Goal: Task Accomplishment & Management: Manage account settings

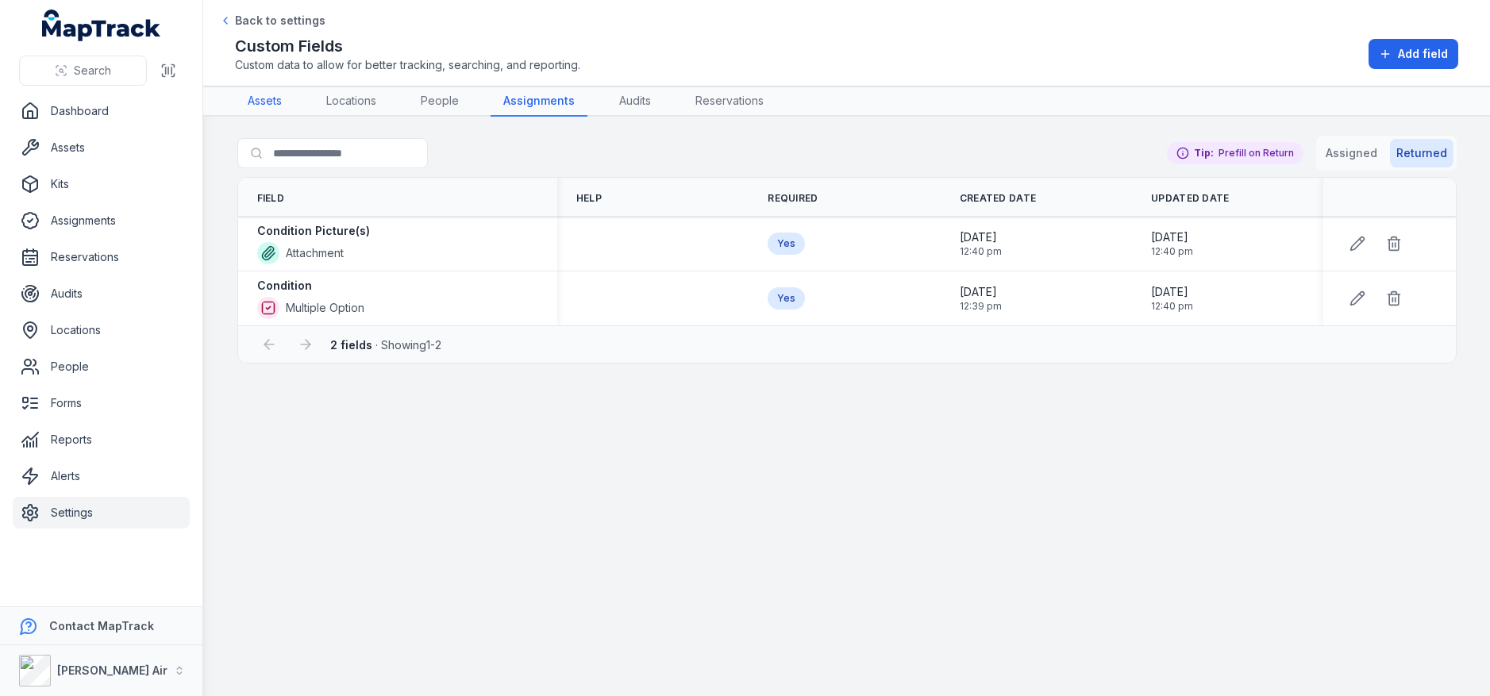
click at [269, 108] on link "Assets" at bounding box center [265, 102] width 60 height 30
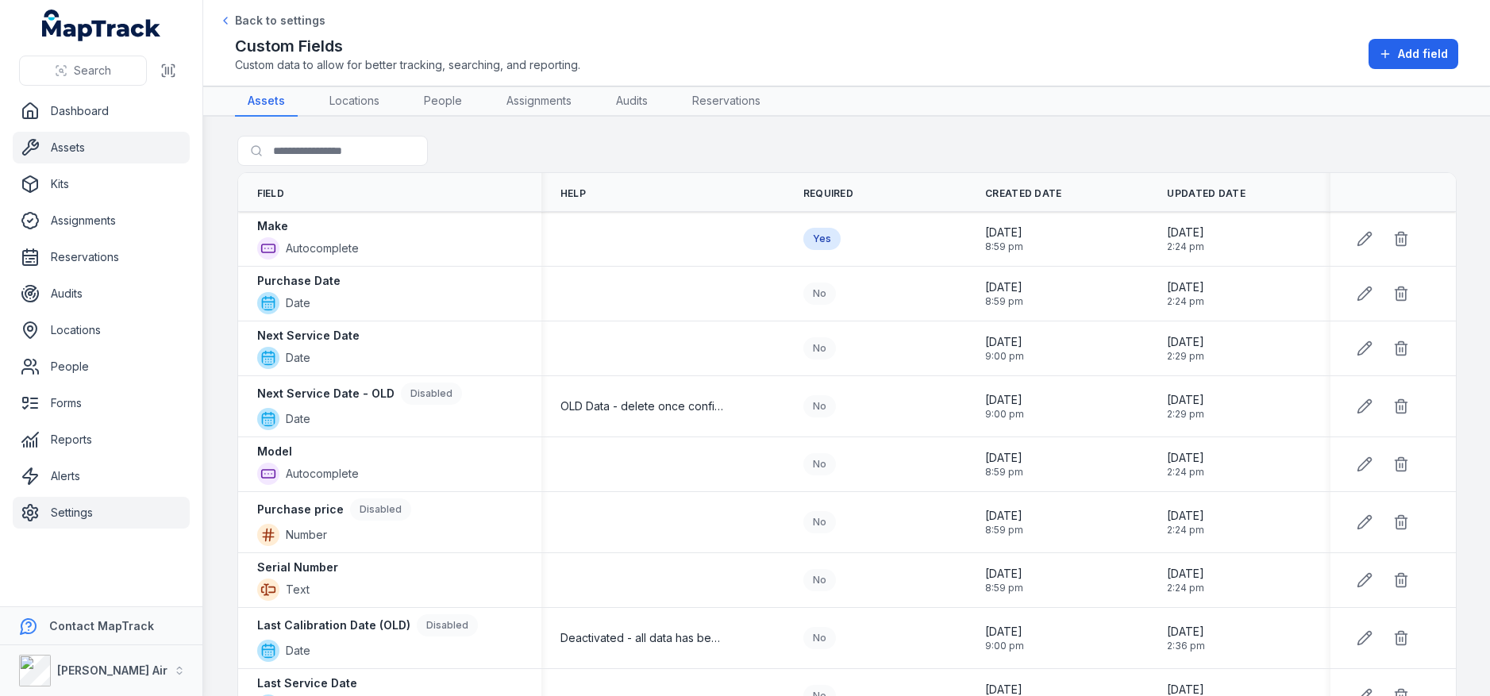
click at [125, 152] on link "Assets" at bounding box center [101, 148] width 177 height 32
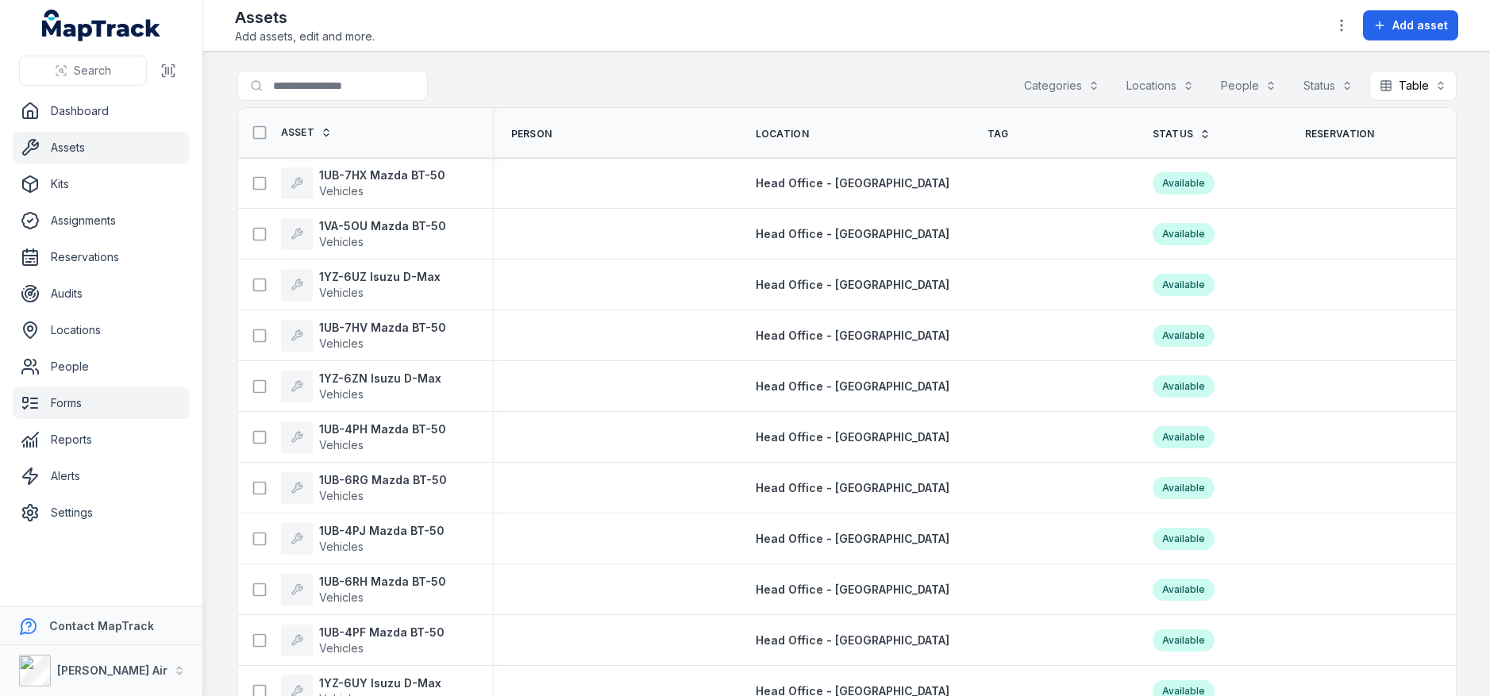
click at [85, 391] on link "Forms" at bounding box center [101, 403] width 177 height 32
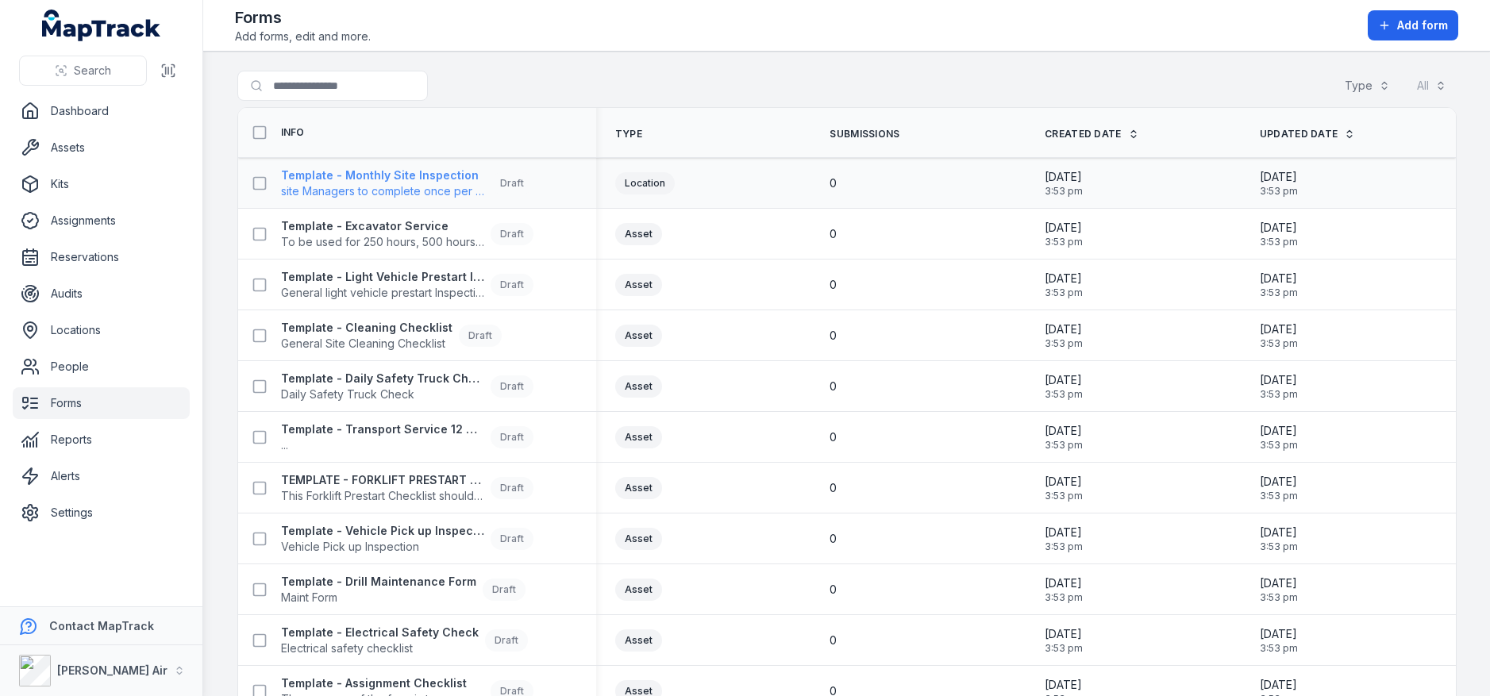
click at [433, 184] on span "site Managers to complete once per month" at bounding box center [382, 191] width 203 height 16
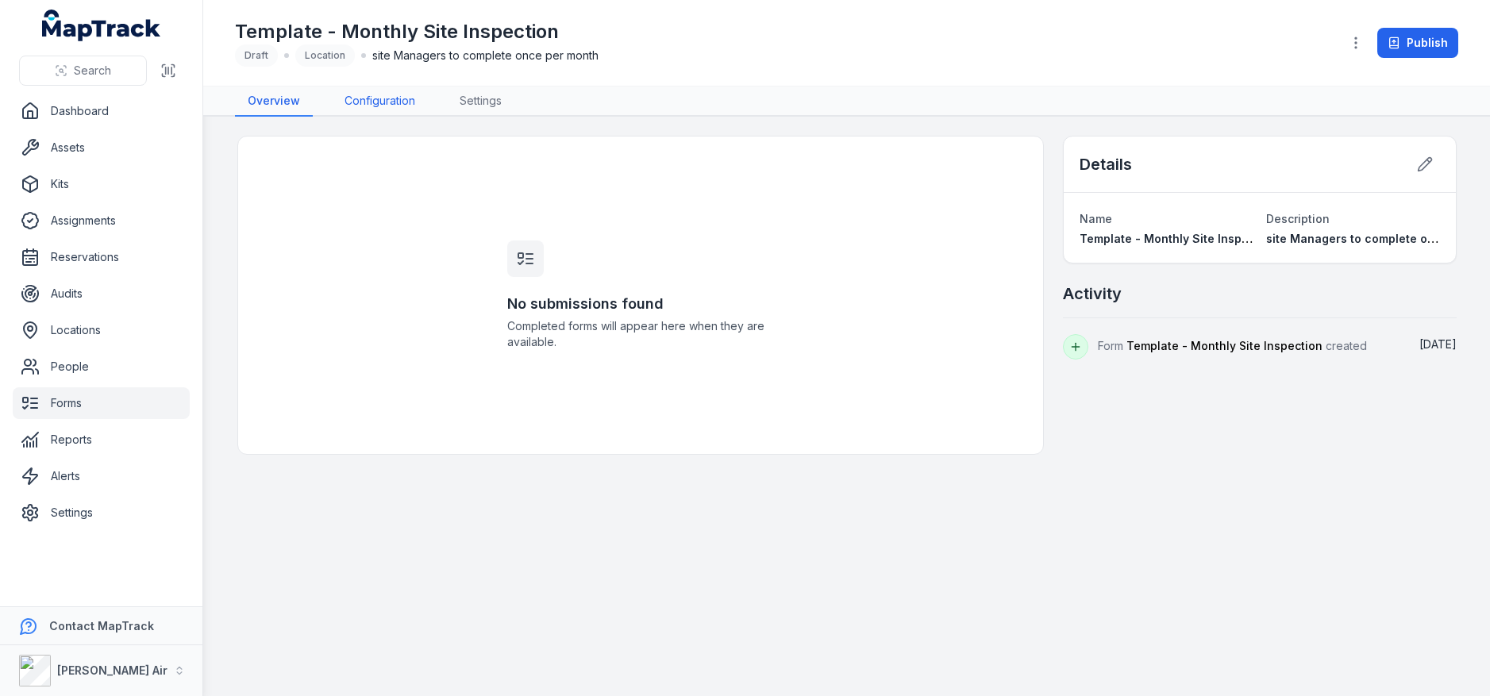
click at [360, 100] on link "Configuration" at bounding box center [380, 102] width 96 height 30
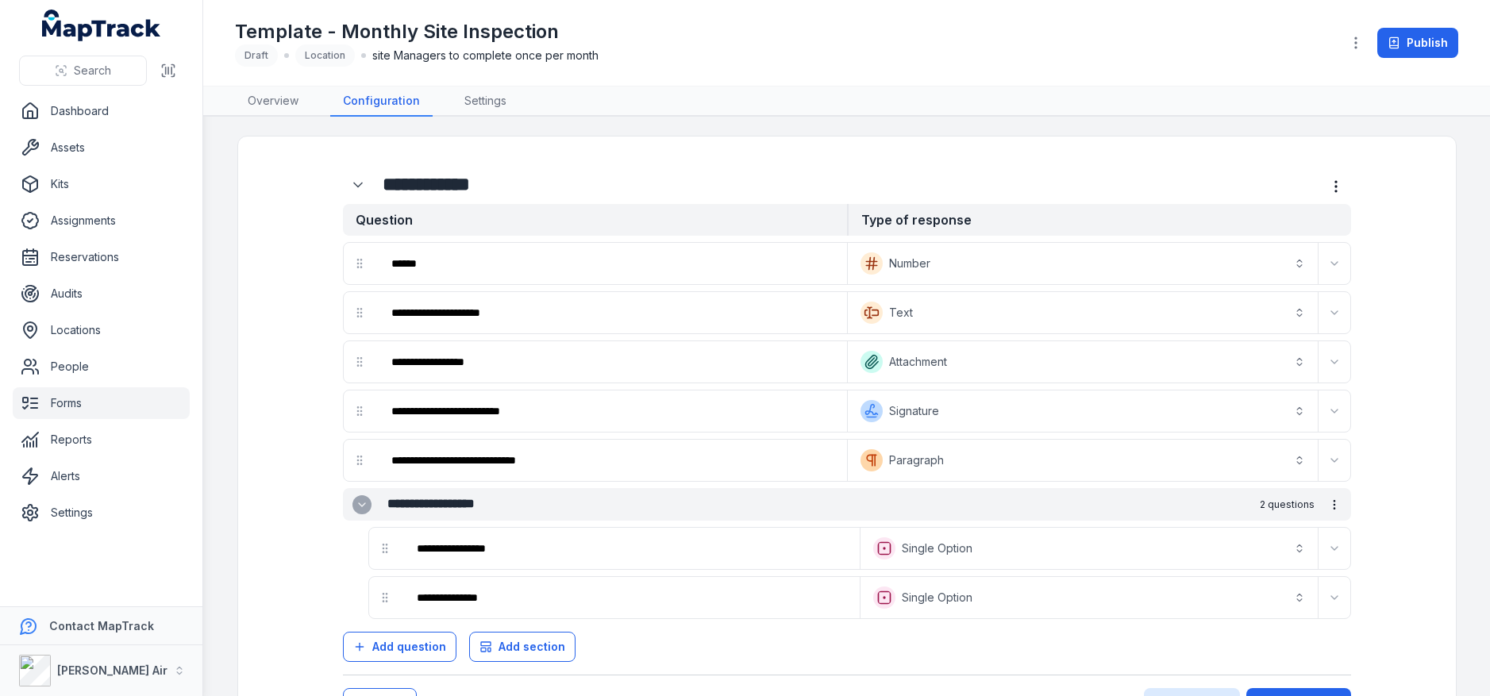
click at [69, 406] on link "Forms" at bounding box center [101, 403] width 177 height 32
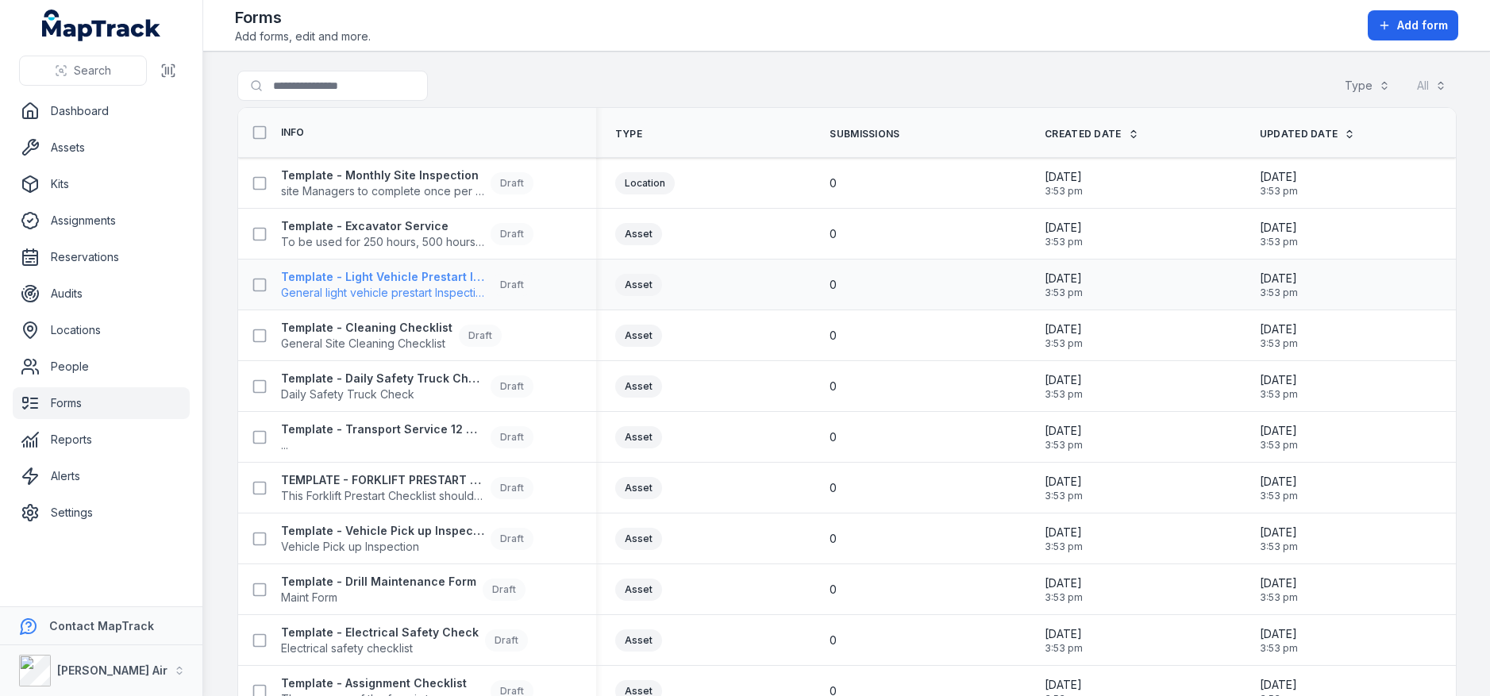
click at [383, 275] on strong "Template - Light Vehicle Prestart Inspection" at bounding box center [382, 277] width 203 height 16
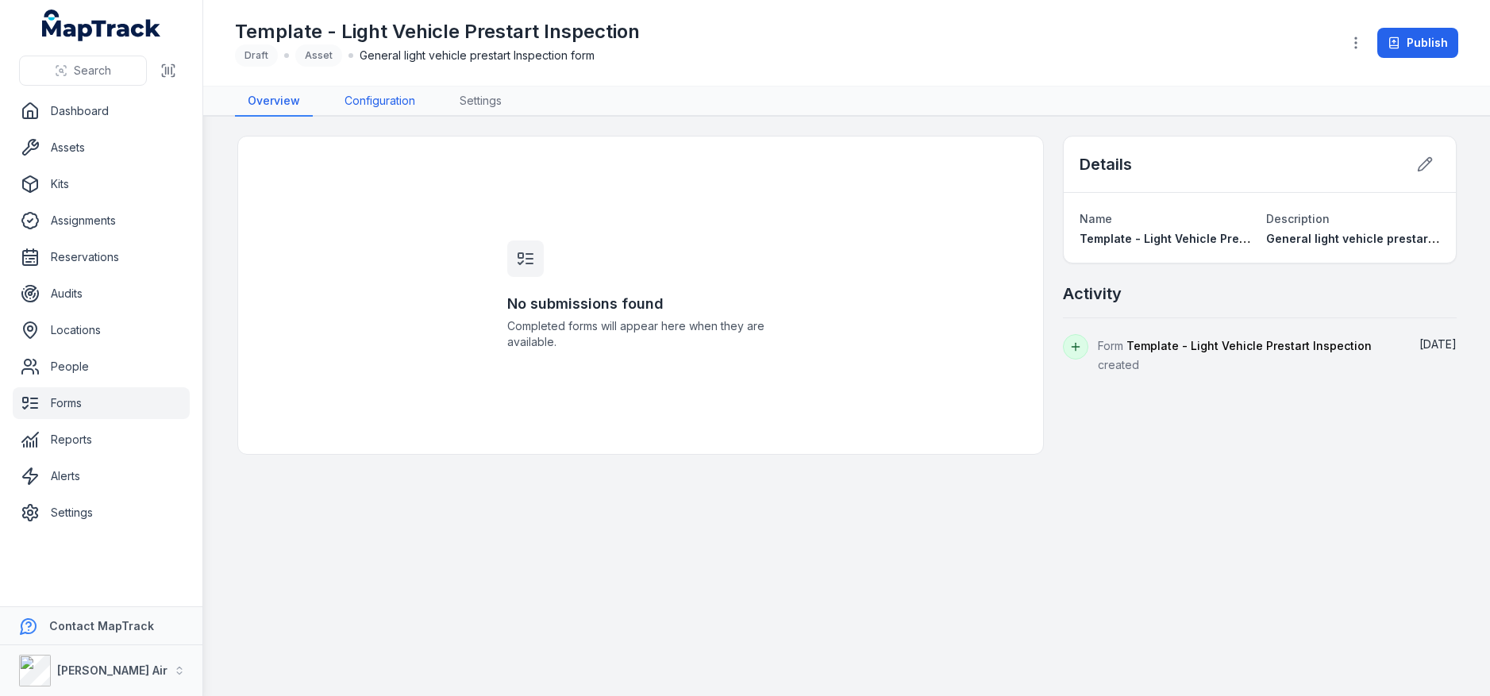
click at [393, 102] on link "Configuration" at bounding box center [380, 102] width 96 height 30
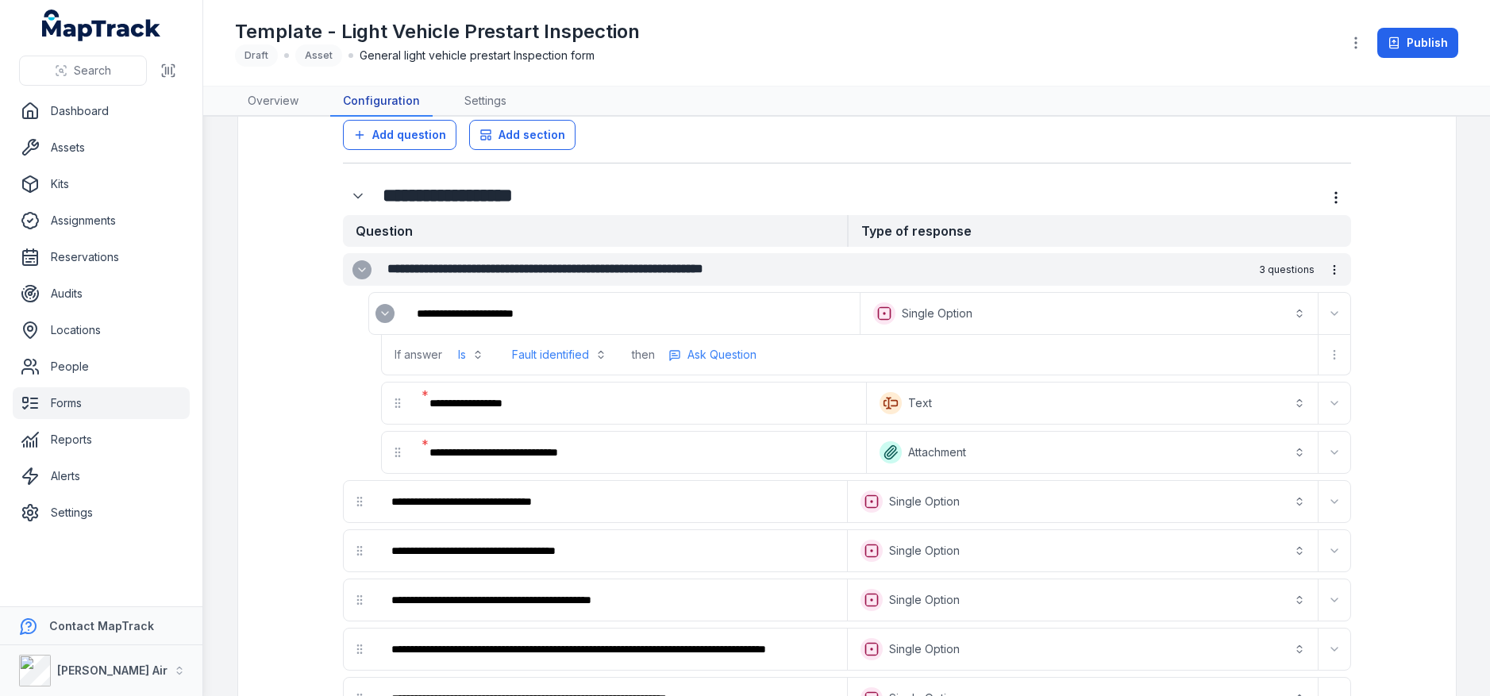
scroll to position [412, 0]
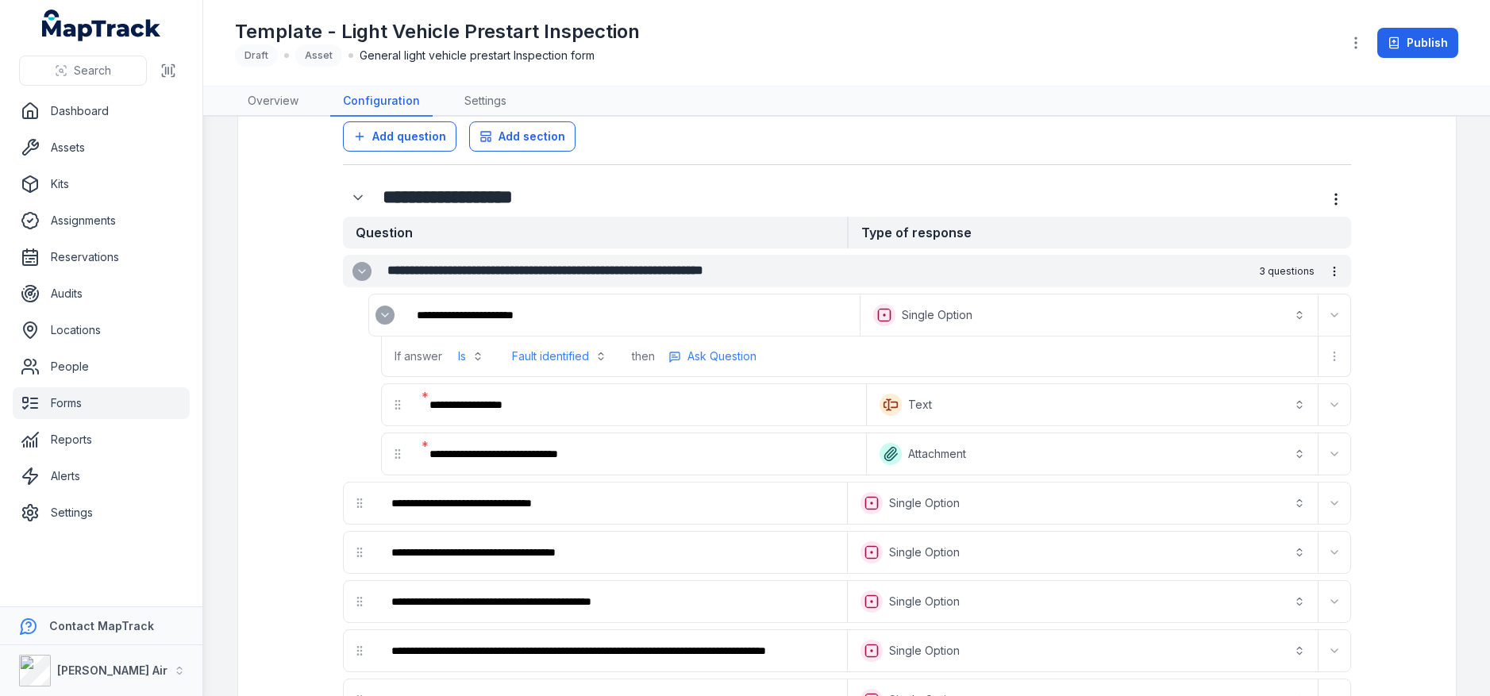
click at [385, 314] on icon "Expand" at bounding box center [385, 315] width 13 height 13
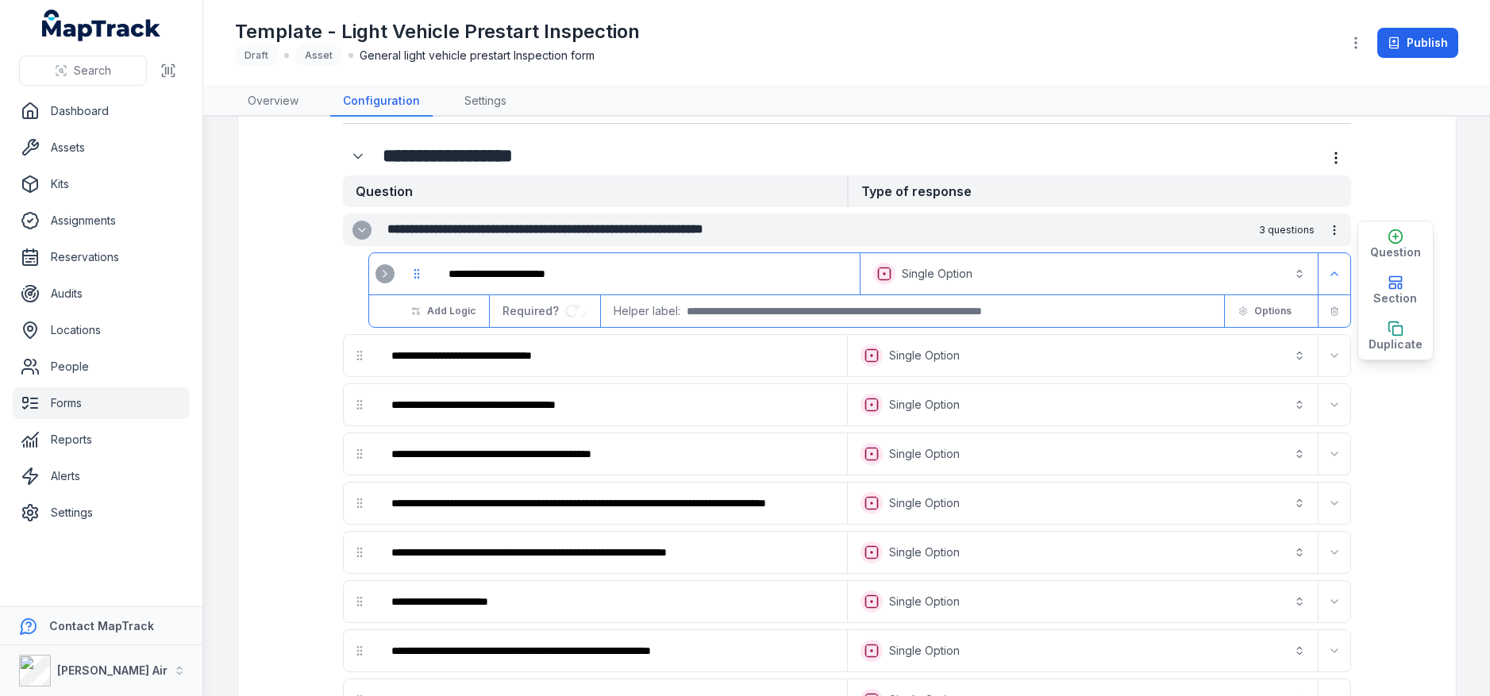
scroll to position [451, 0]
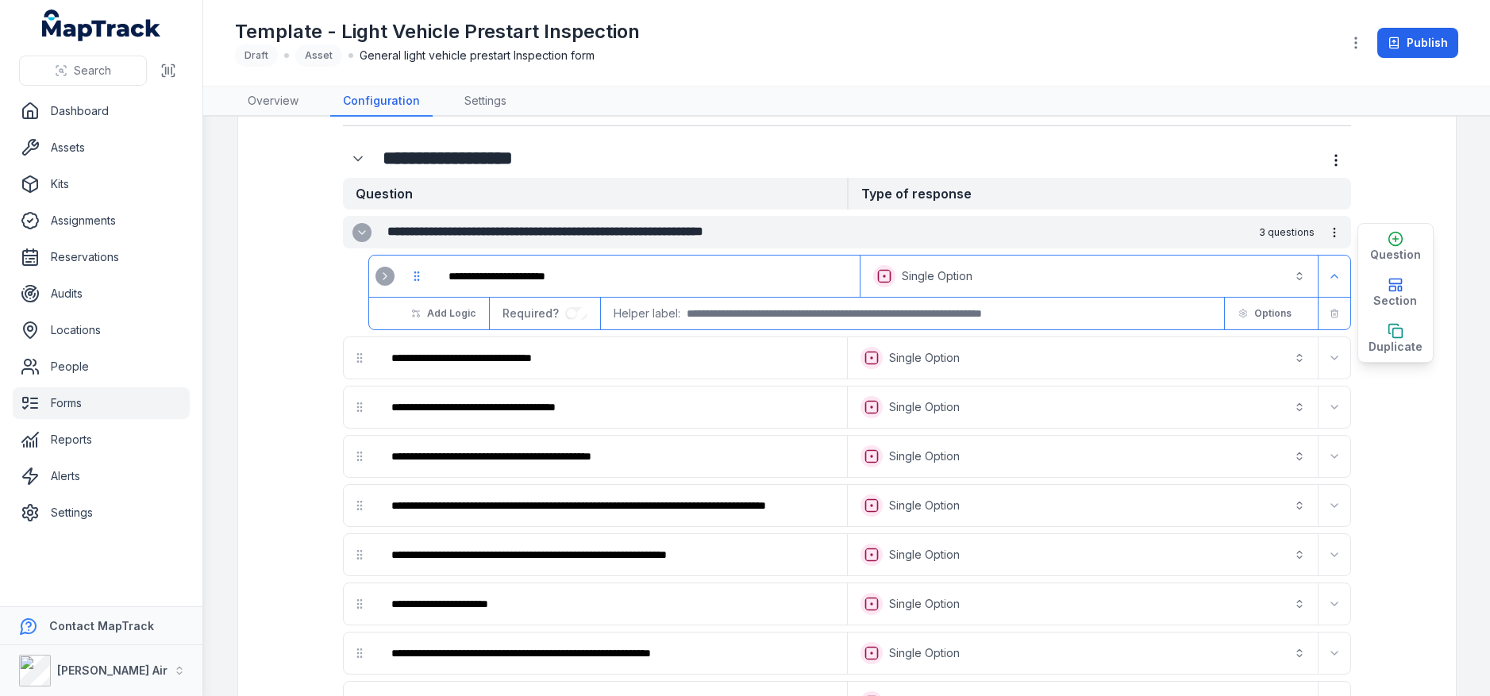
click at [359, 231] on icon "Expand" at bounding box center [362, 232] width 6 height 3
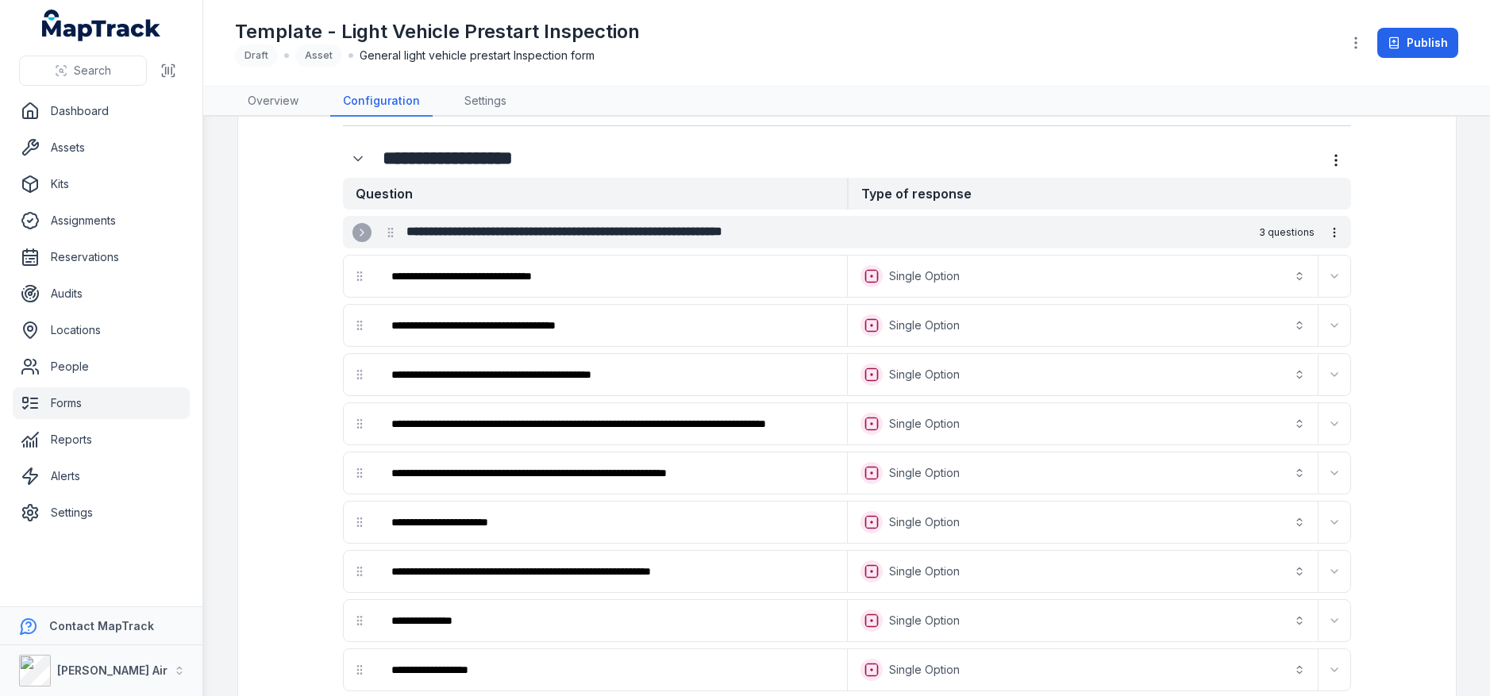
click at [360, 233] on icon "Expand" at bounding box center [362, 232] width 13 height 13
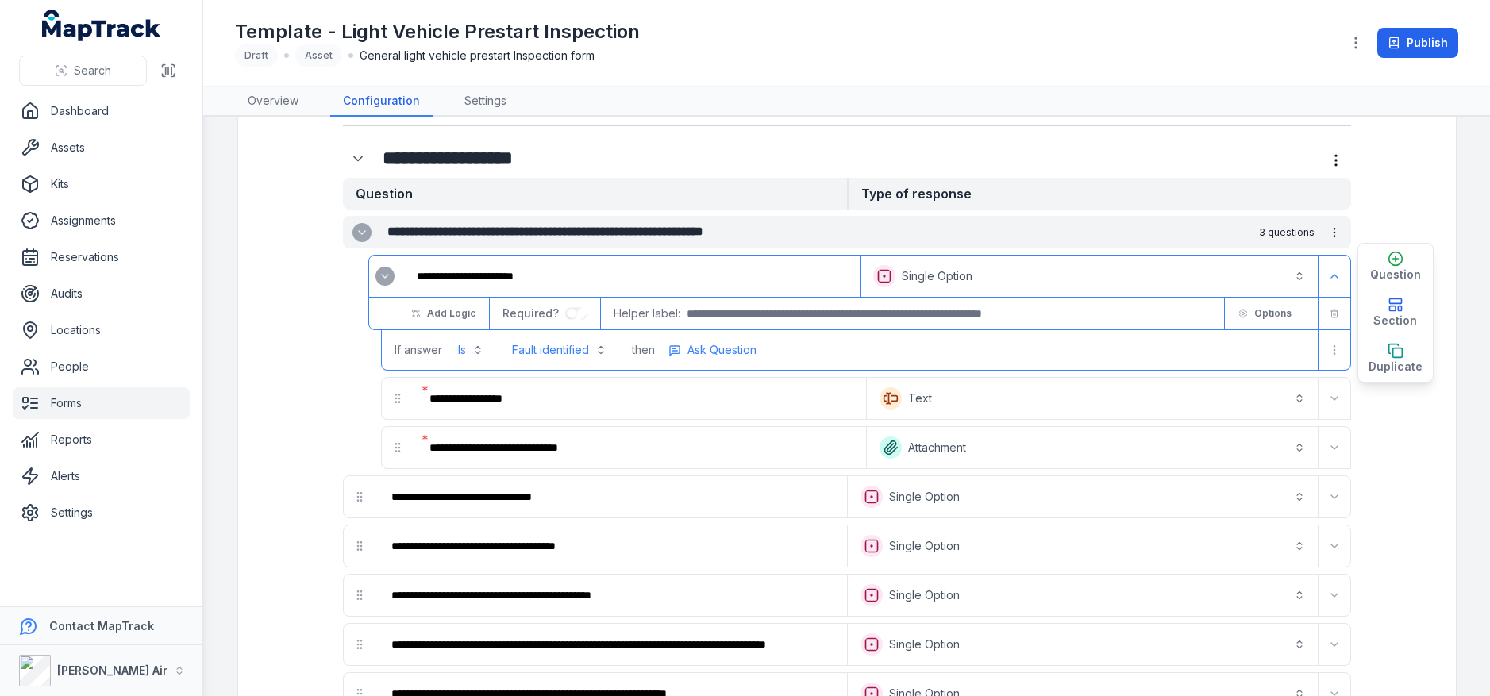
click at [382, 282] on icon "Expand" at bounding box center [385, 276] width 13 height 13
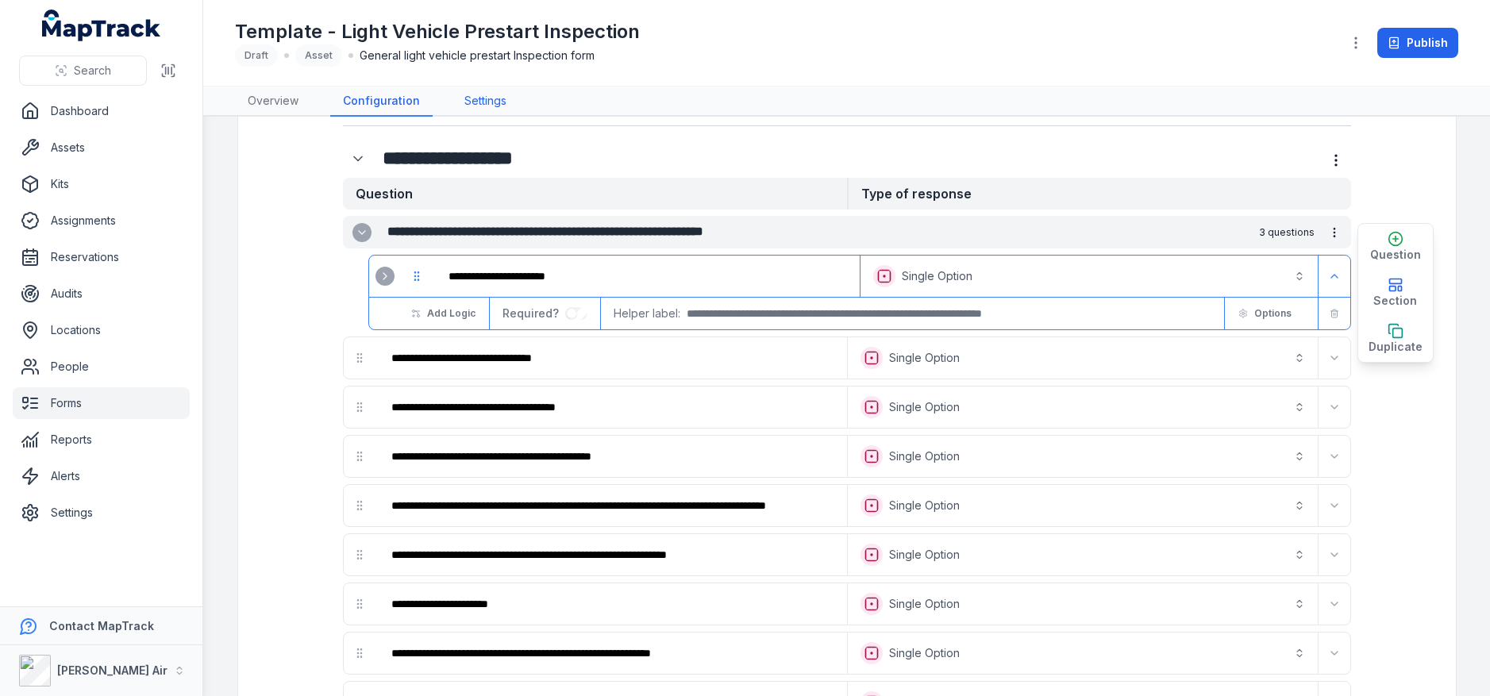
click at [484, 98] on link "Settings" at bounding box center [485, 102] width 67 height 30
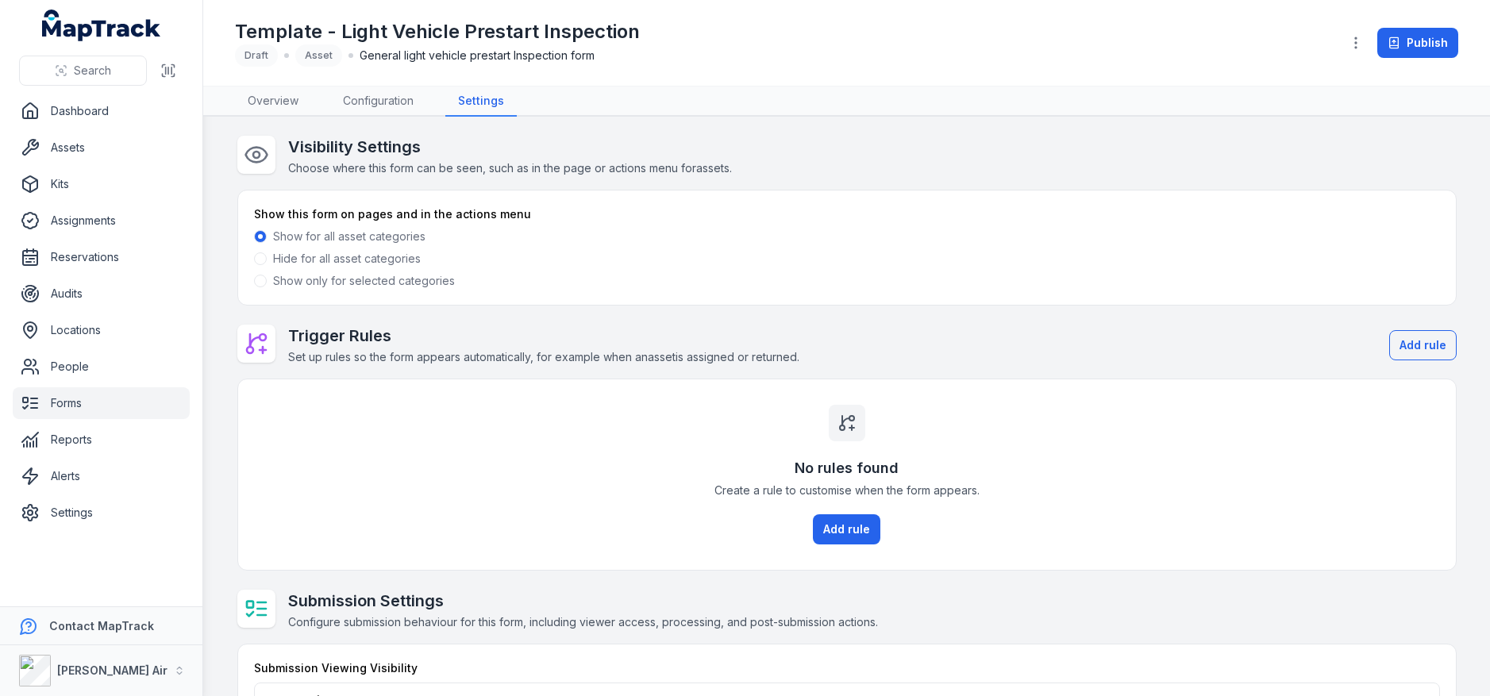
click at [145, 399] on link "Forms" at bounding box center [101, 403] width 177 height 32
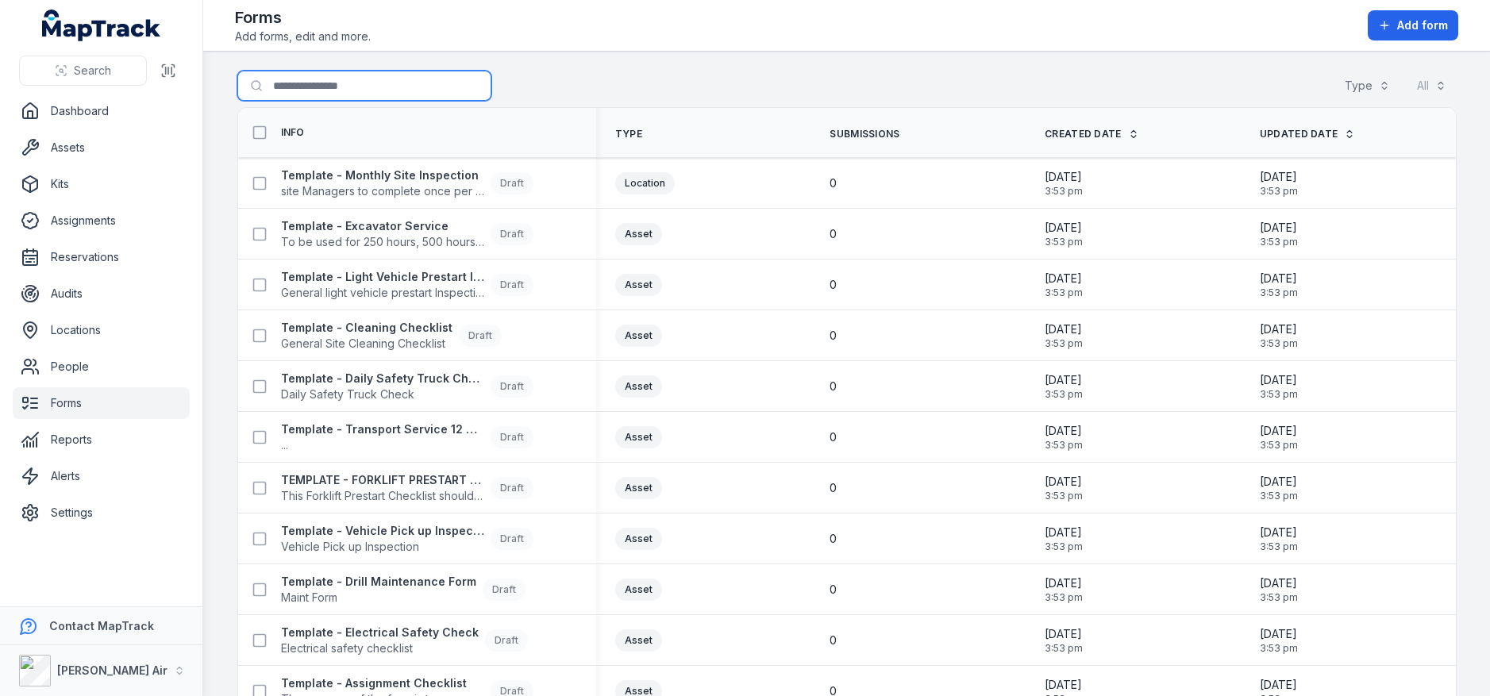
click at [314, 92] on input "Search for forms" at bounding box center [364, 86] width 254 height 30
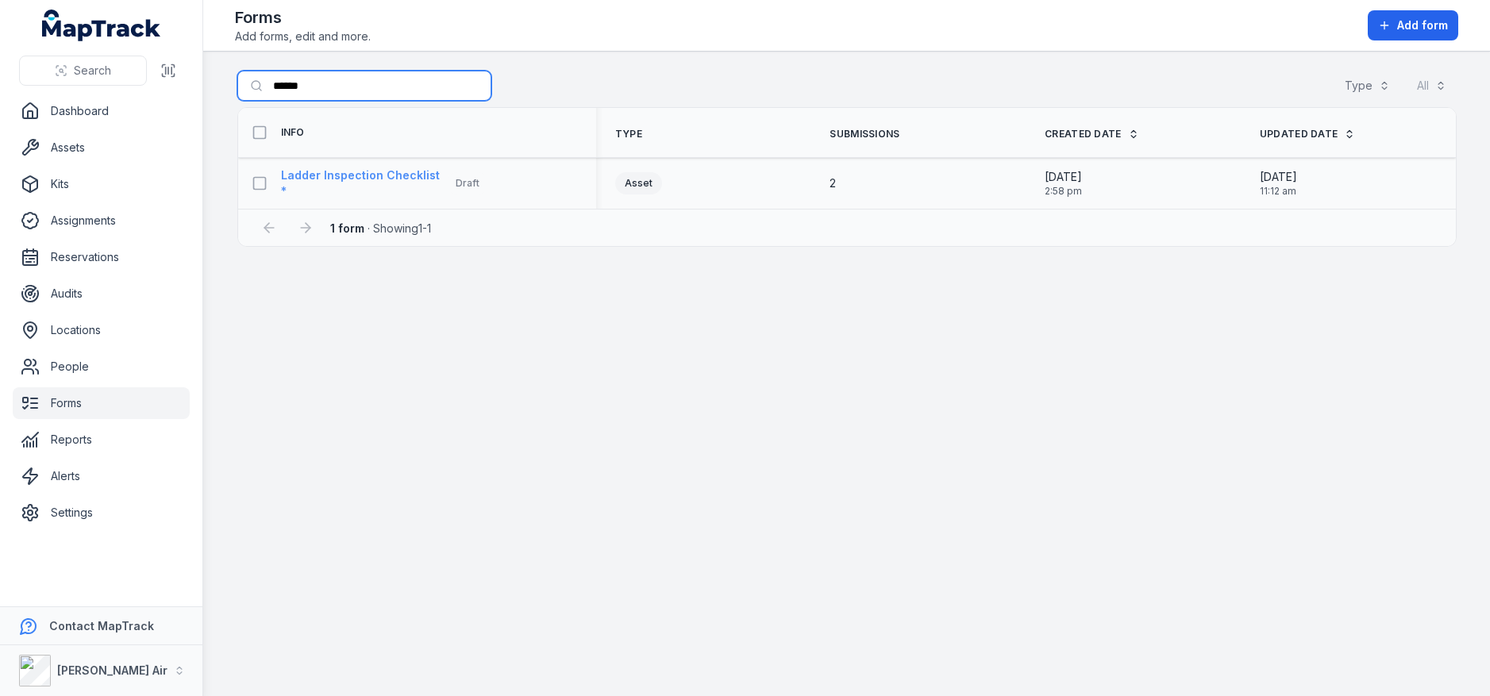
type input "******"
click at [378, 170] on strong "Ladder Inspection Checklist" at bounding box center [360, 176] width 159 height 16
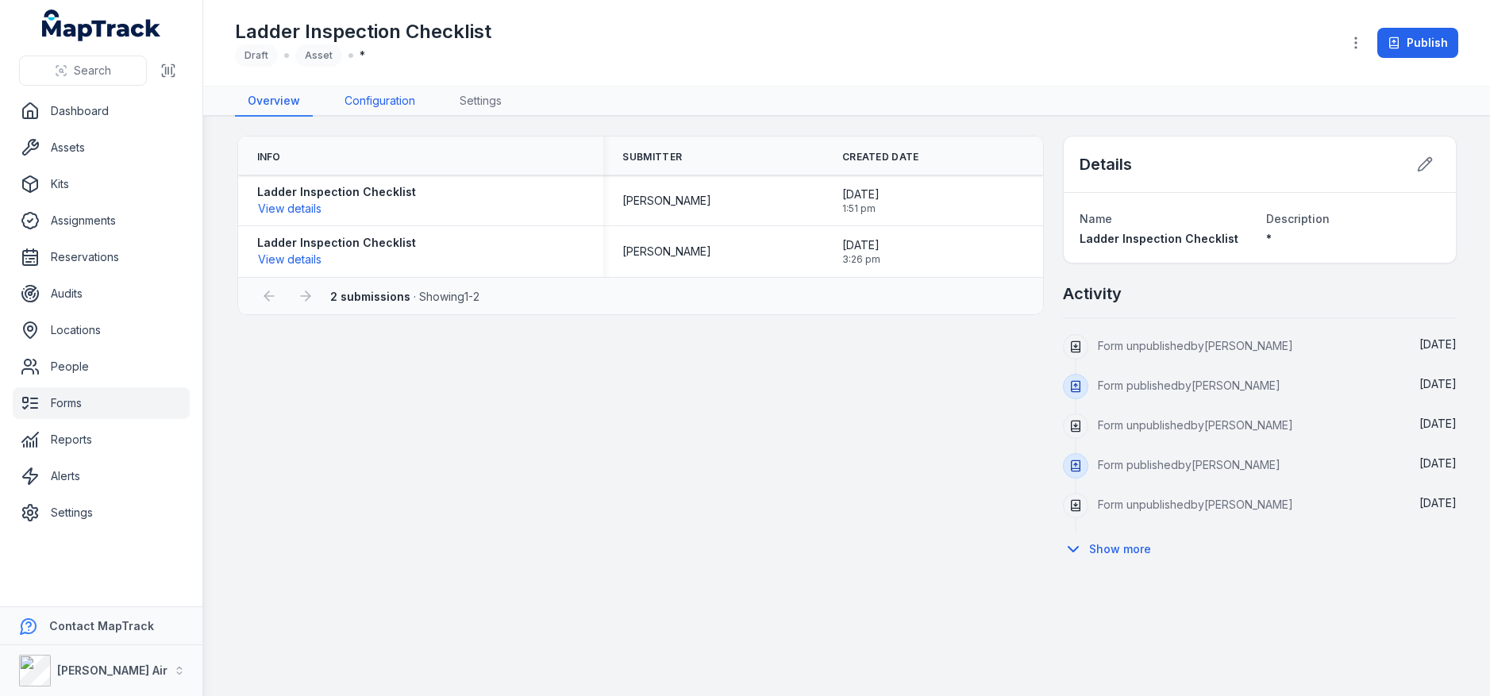
click at [373, 113] on link "Configuration" at bounding box center [380, 102] width 96 height 30
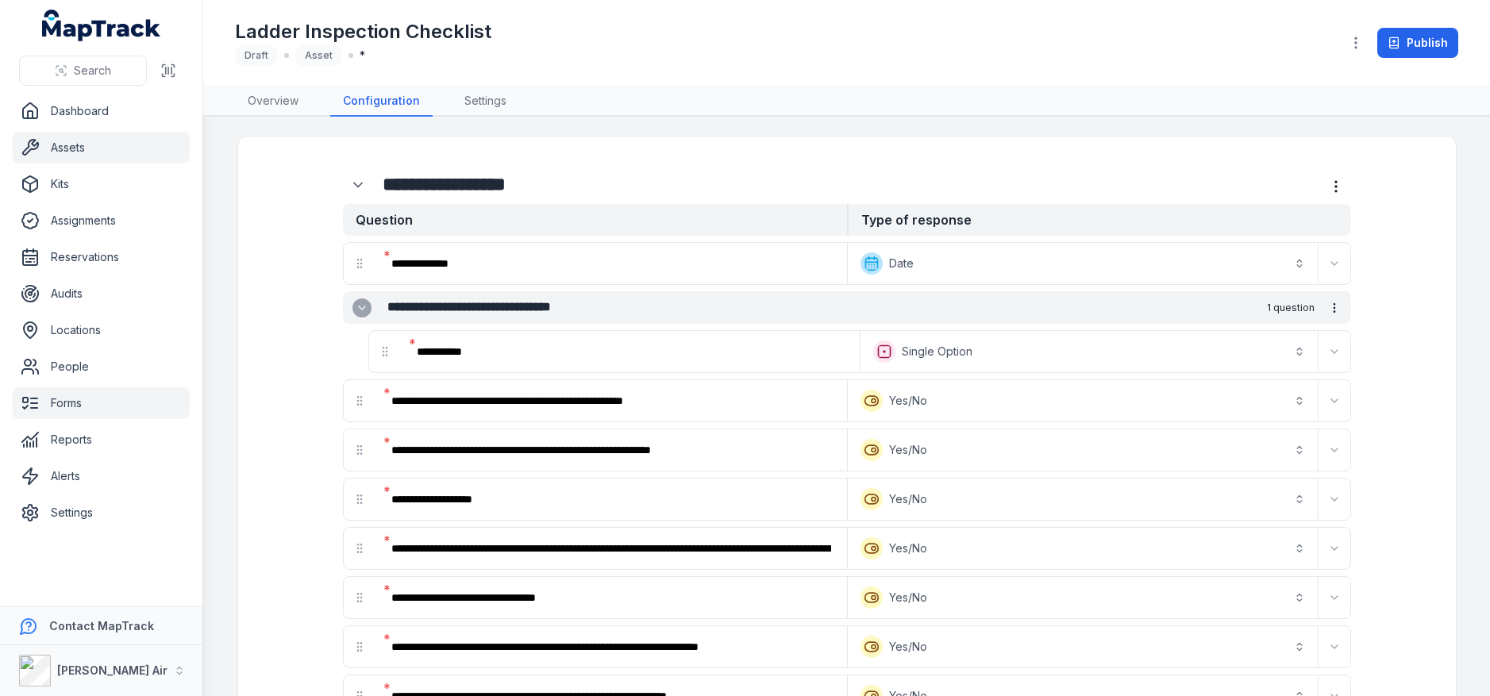
click at [80, 153] on link "Assets" at bounding box center [101, 148] width 177 height 32
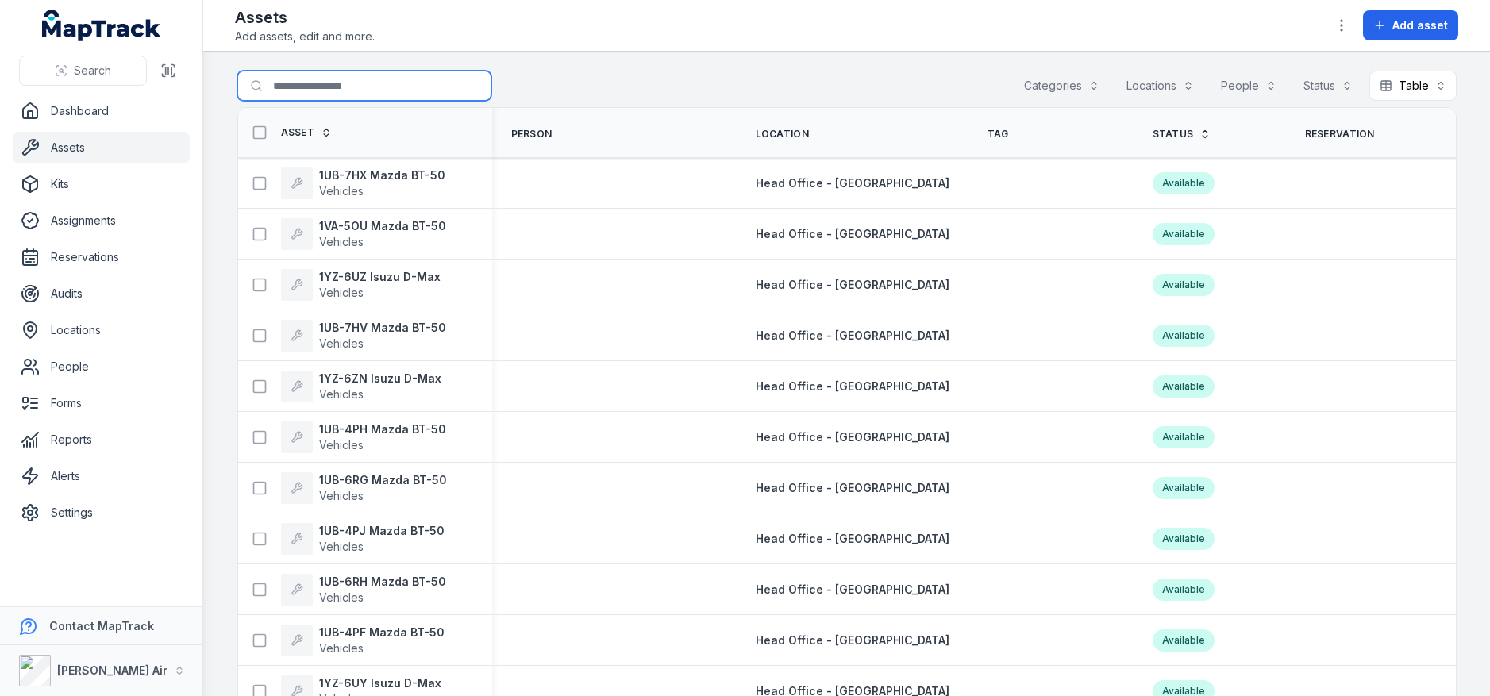
click at [346, 83] on input "Search for assets" at bounding box center [364, 86] width 254 height 30
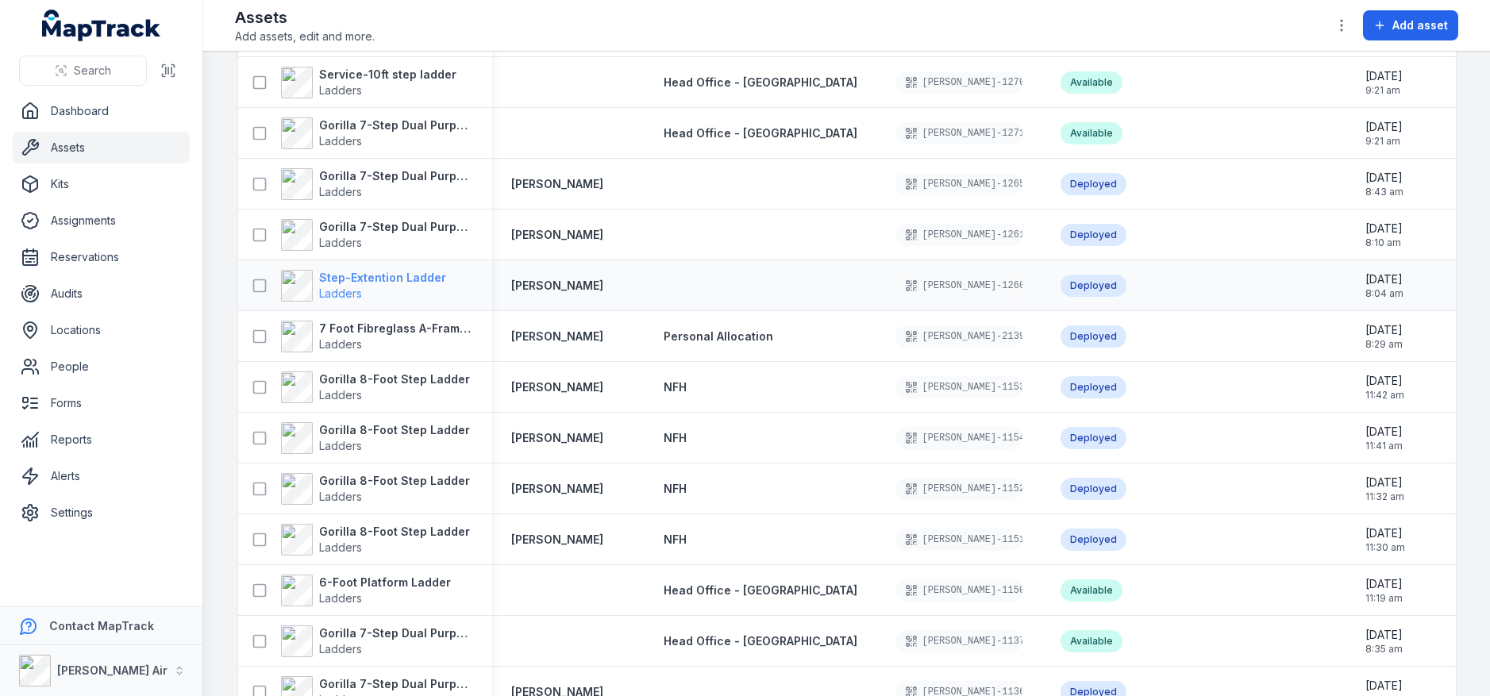
scroll to position [963, 0]
type input "******"
click at [383, 229] on strong "Gorilla 7-Step Dual Purpose Ladder" at bounding box center [396, 229] width 154 height 16
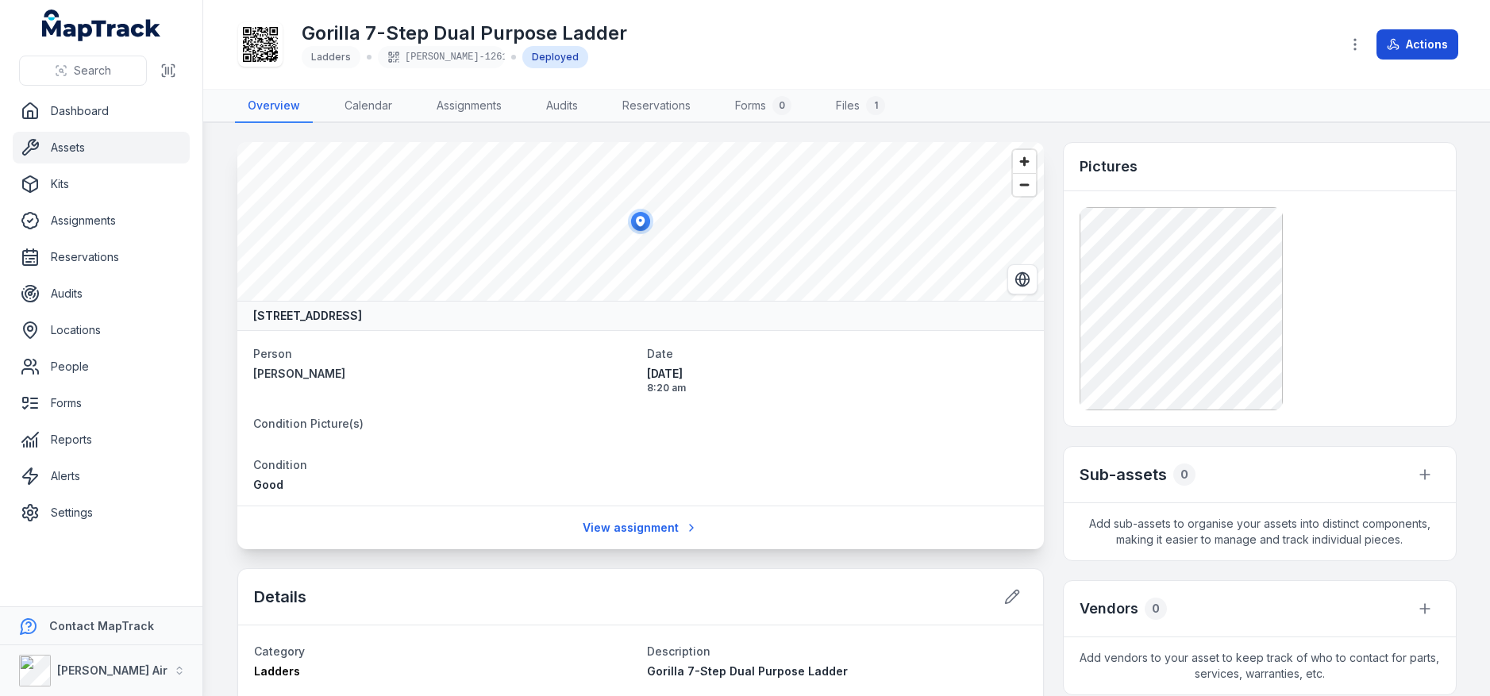
click at [1442, 44] on button "Actions" at bounding box center [1418, 44] width 82 height 30
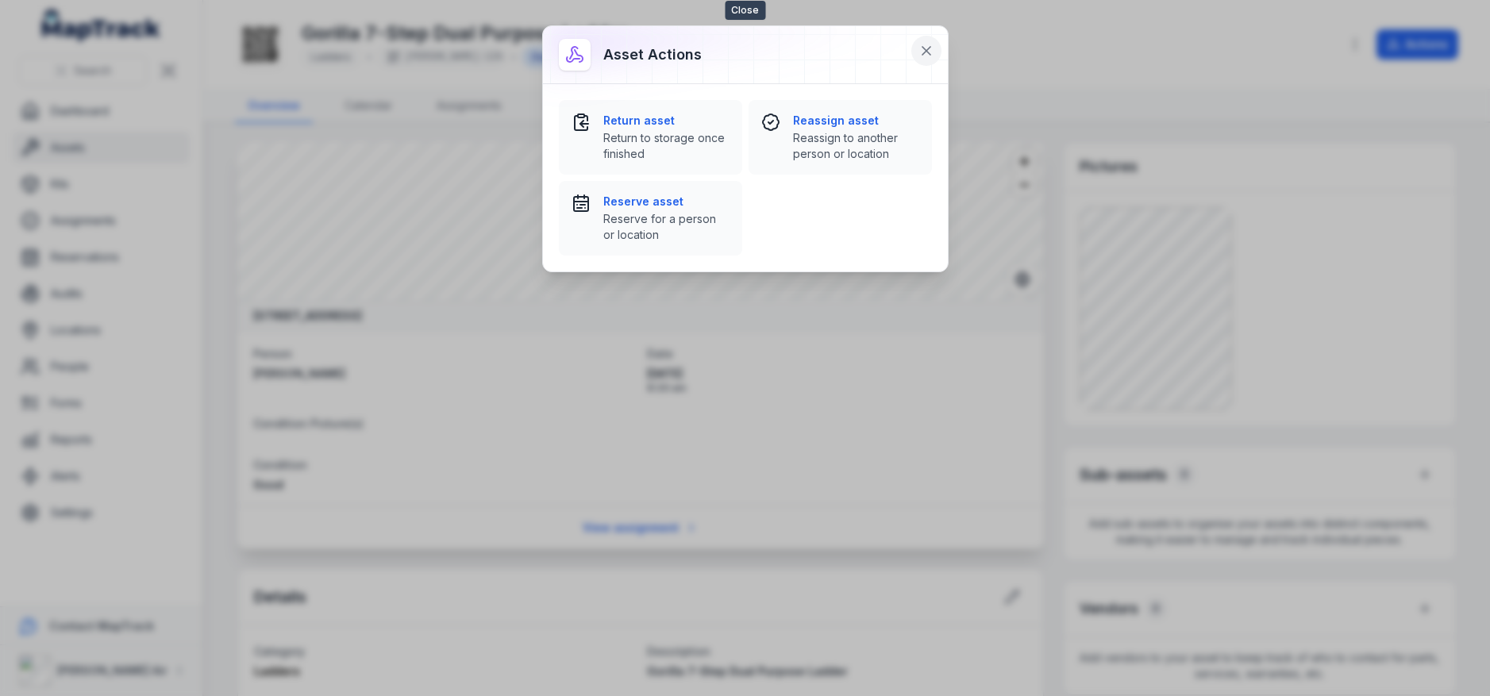
click at [917, 57] on button at bounding box center [926, 51] width 30 height 30
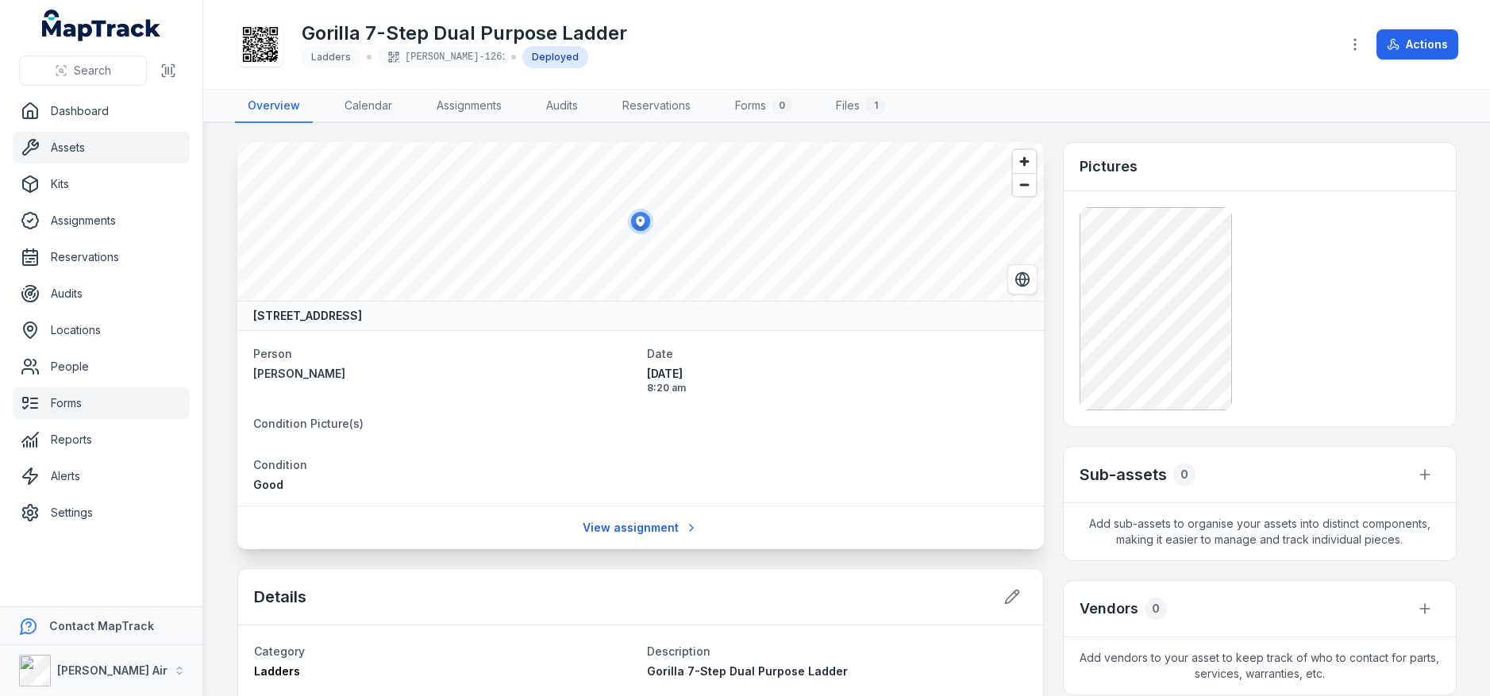
click at [86, 402] on link "Forms" at bounding box center [101, 403] width 177 height 32
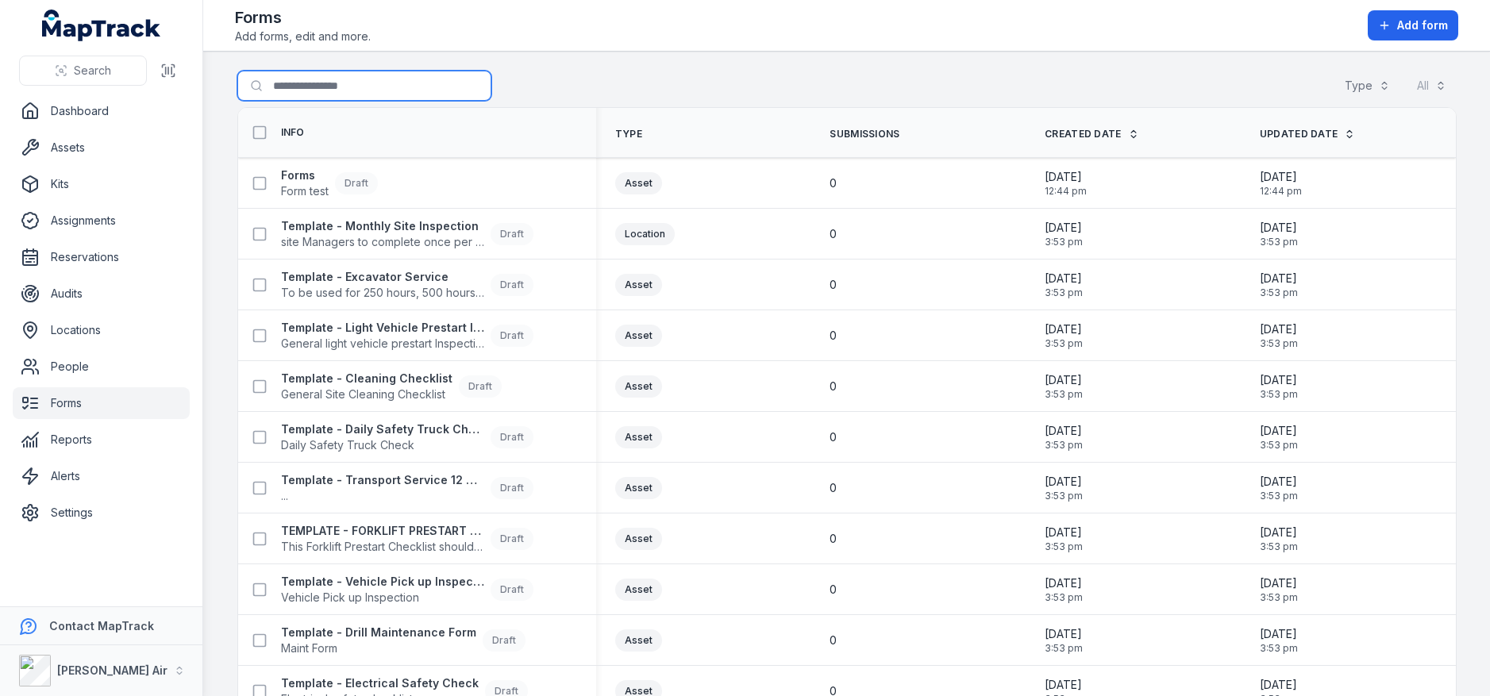
click at [311, 88] on input "Search for forms" at bounding box center [364, 86] width 254 height 30
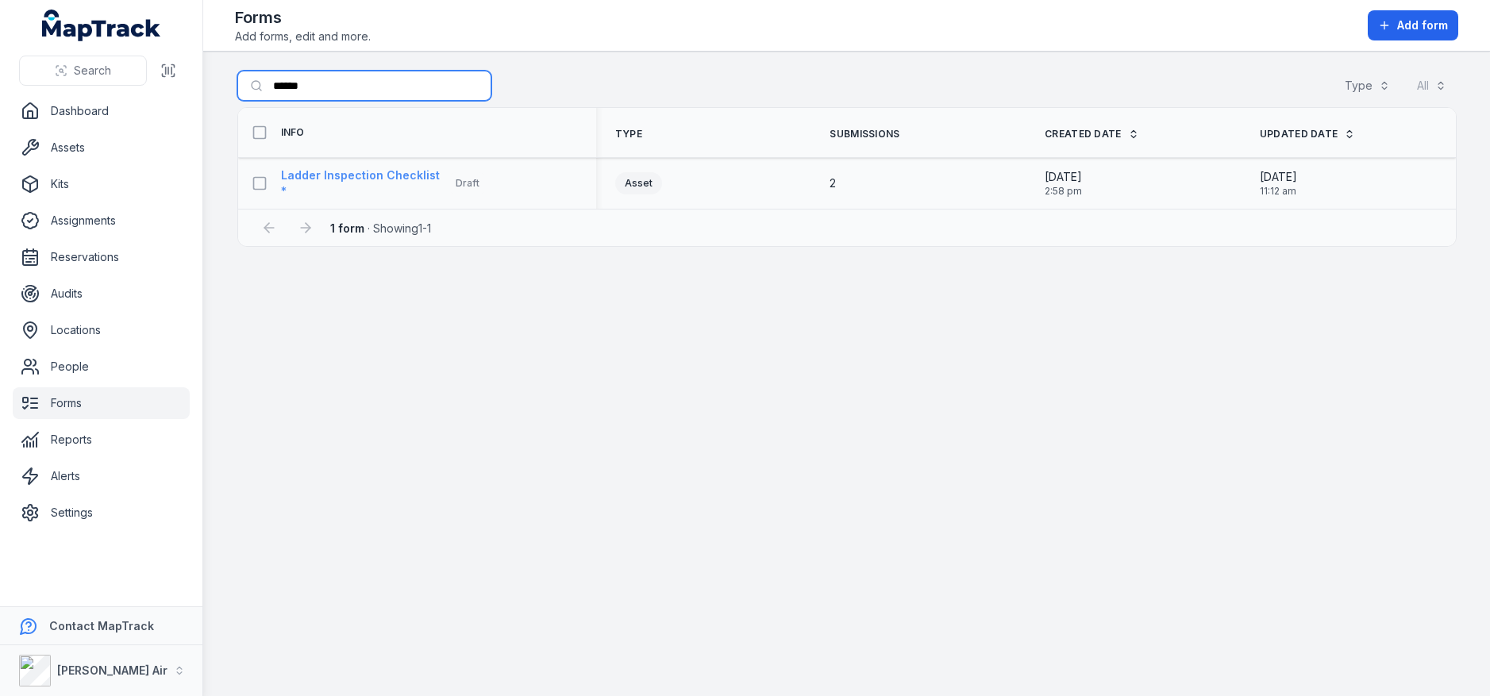
type input "******"
click at [324, 181] on strong "Ladder Inspection Checklist" at bounding box center [360, 176] width 159 height 16
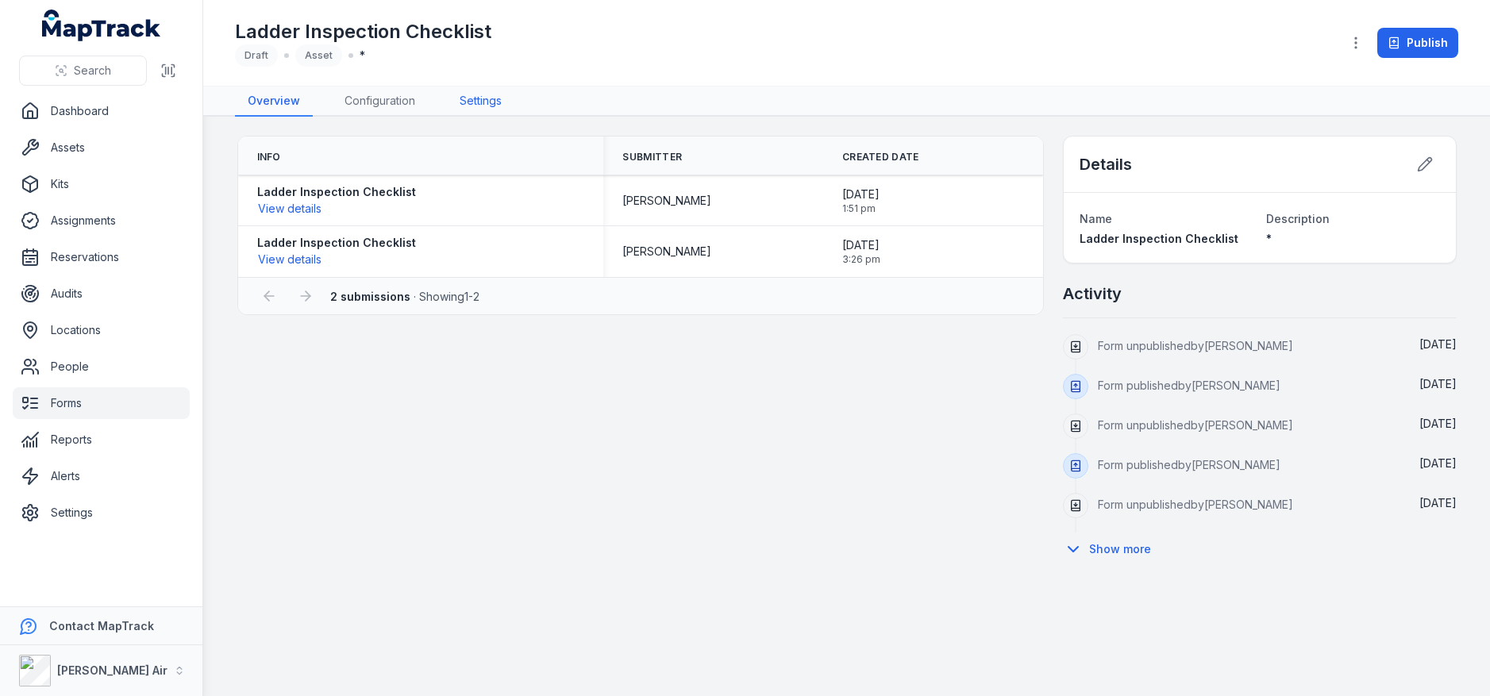
click at [472, 98] on link "Settings" at bounding box center [480, 102] width 67 height 30
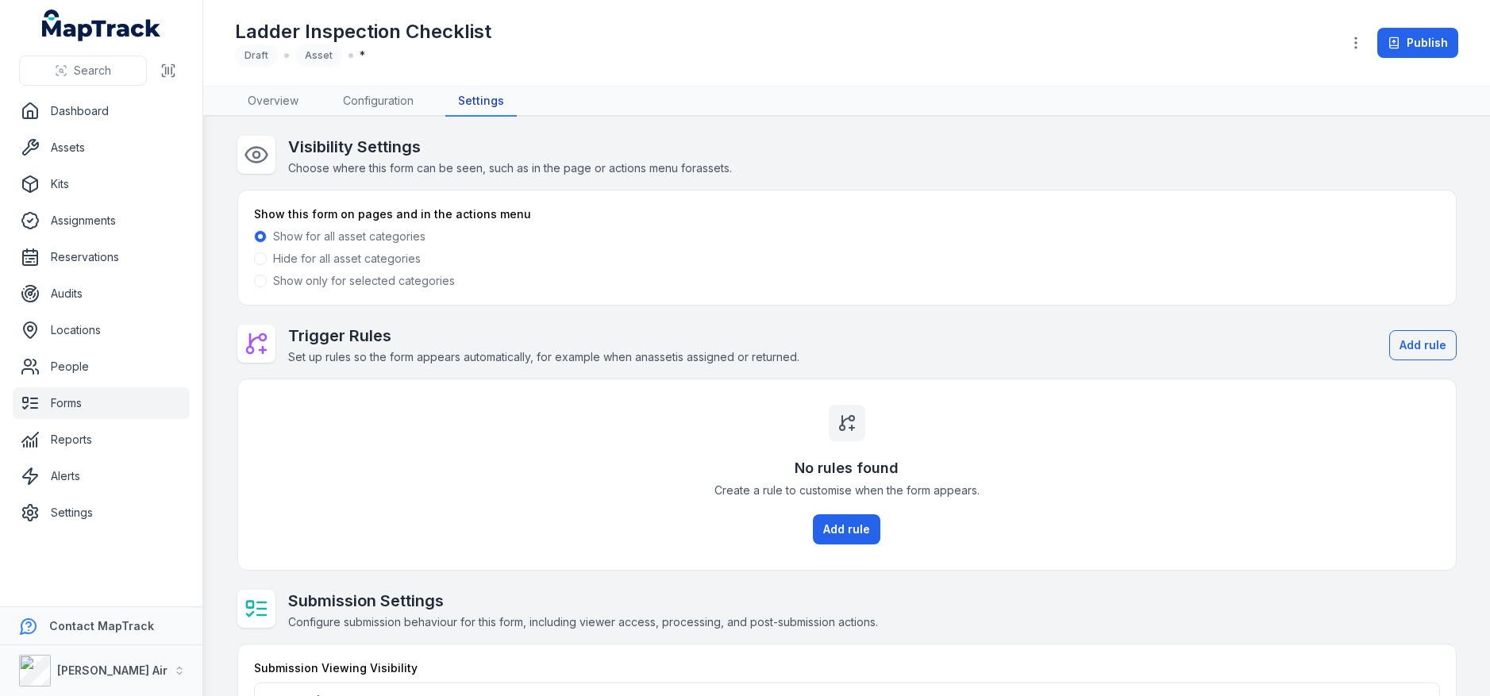
scroll to position [67, 0]
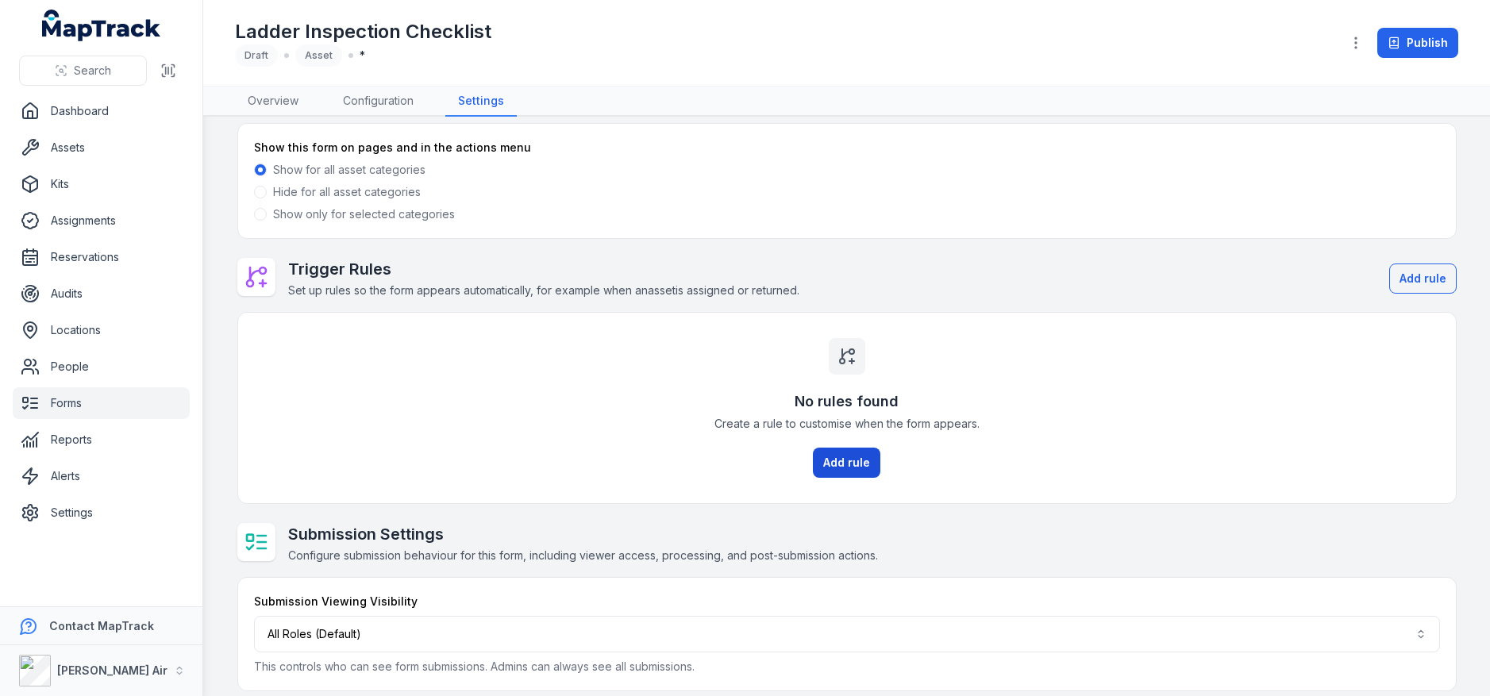
click at [845, 459] on button "Add rule" at bounding box center [846, 463] width 67 height 30
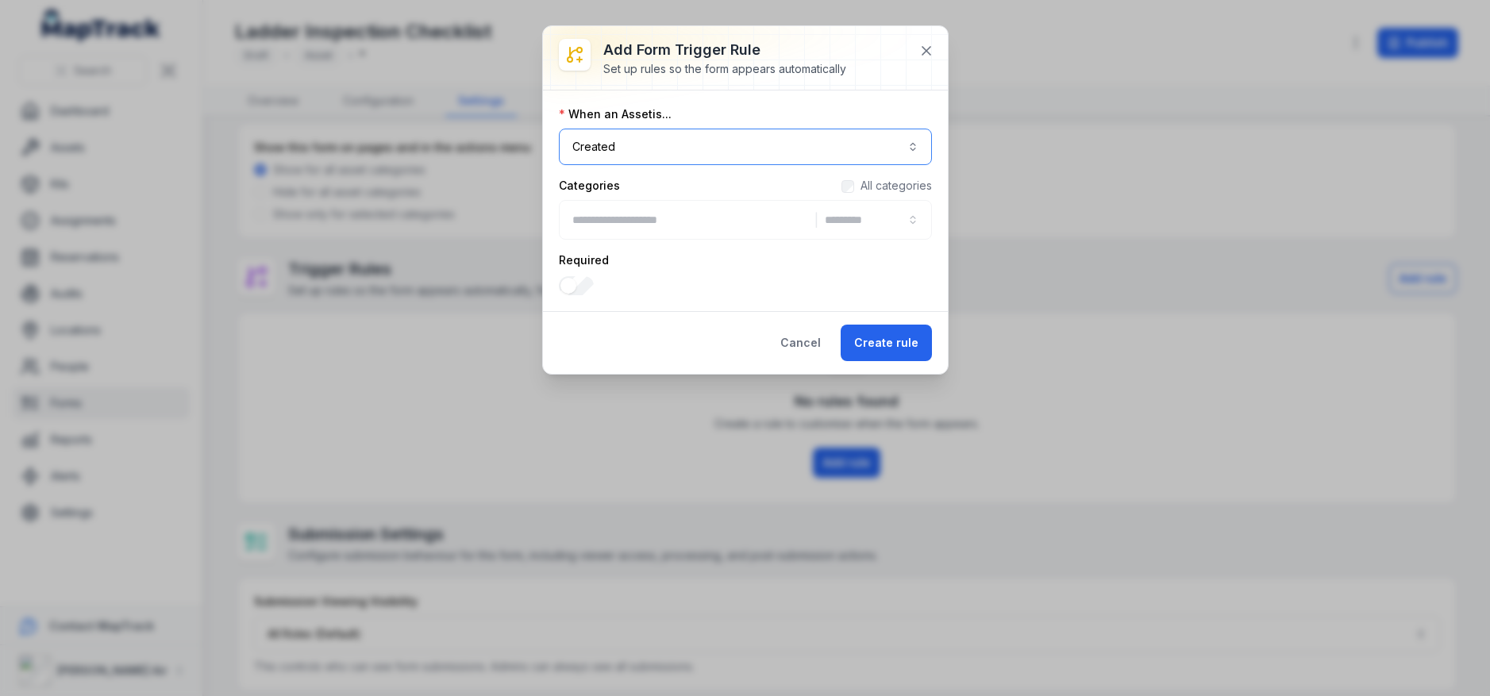
click at [673, 153] on button "Created ******" at bounding box center [745, 147] width 373 height 37
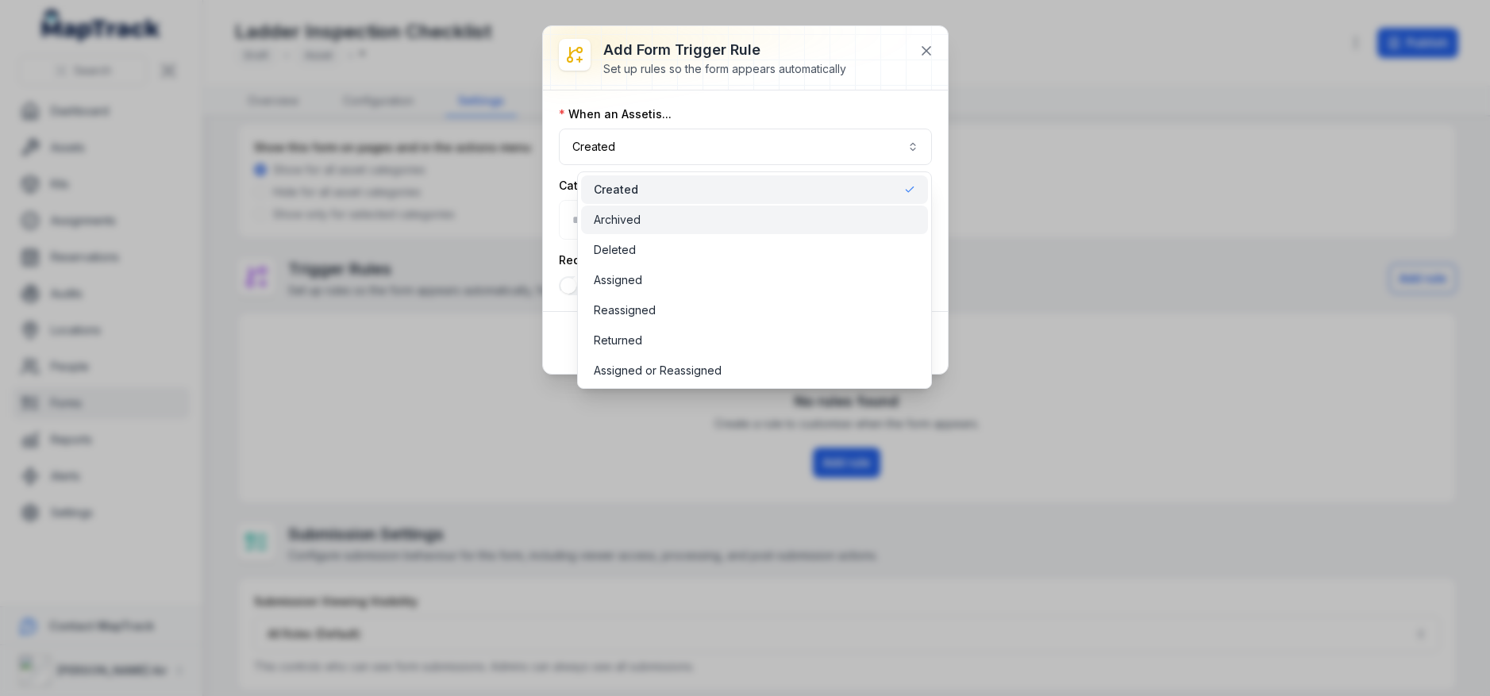
click at [657, 221] on div "Archived" at bounding box center [755, 220] width 322 height 16
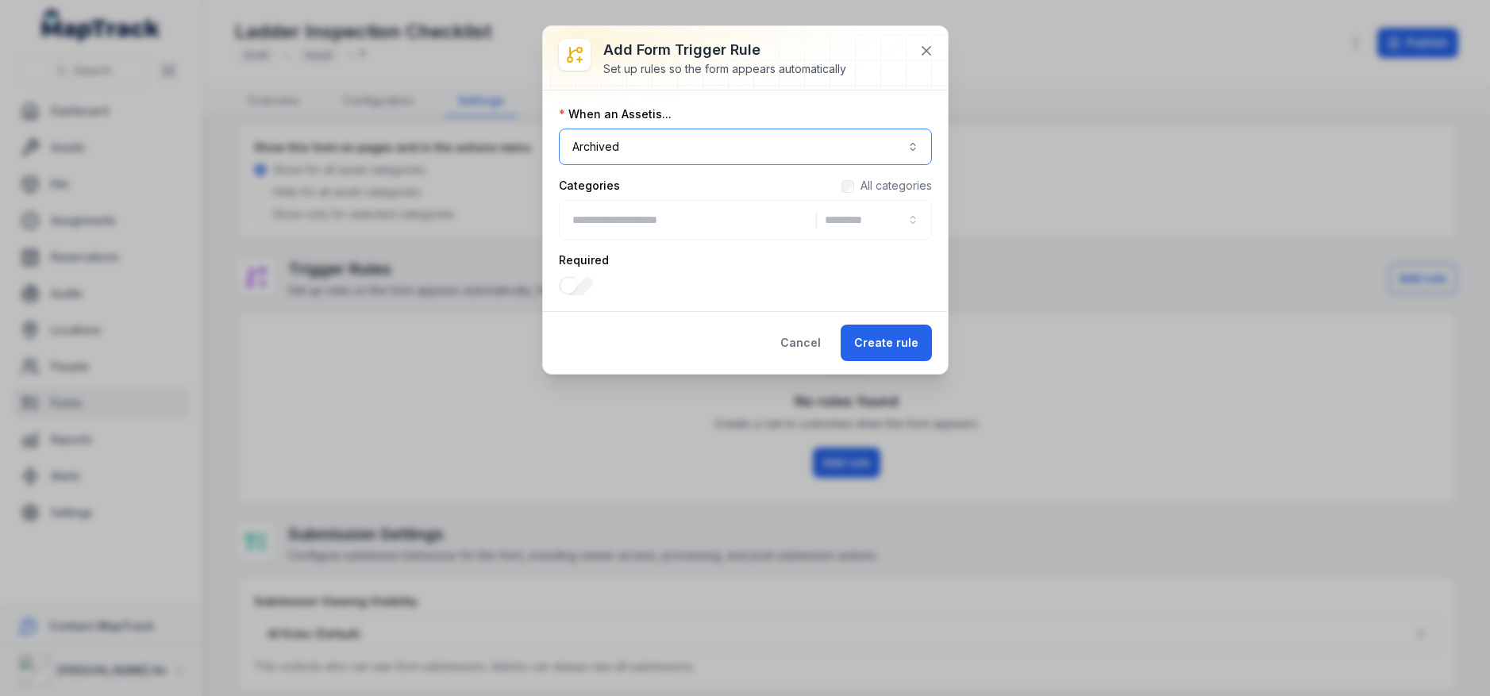
click at [768, 158] on button "Archived *******" at bounding box center [745, 147] width 373 height 37
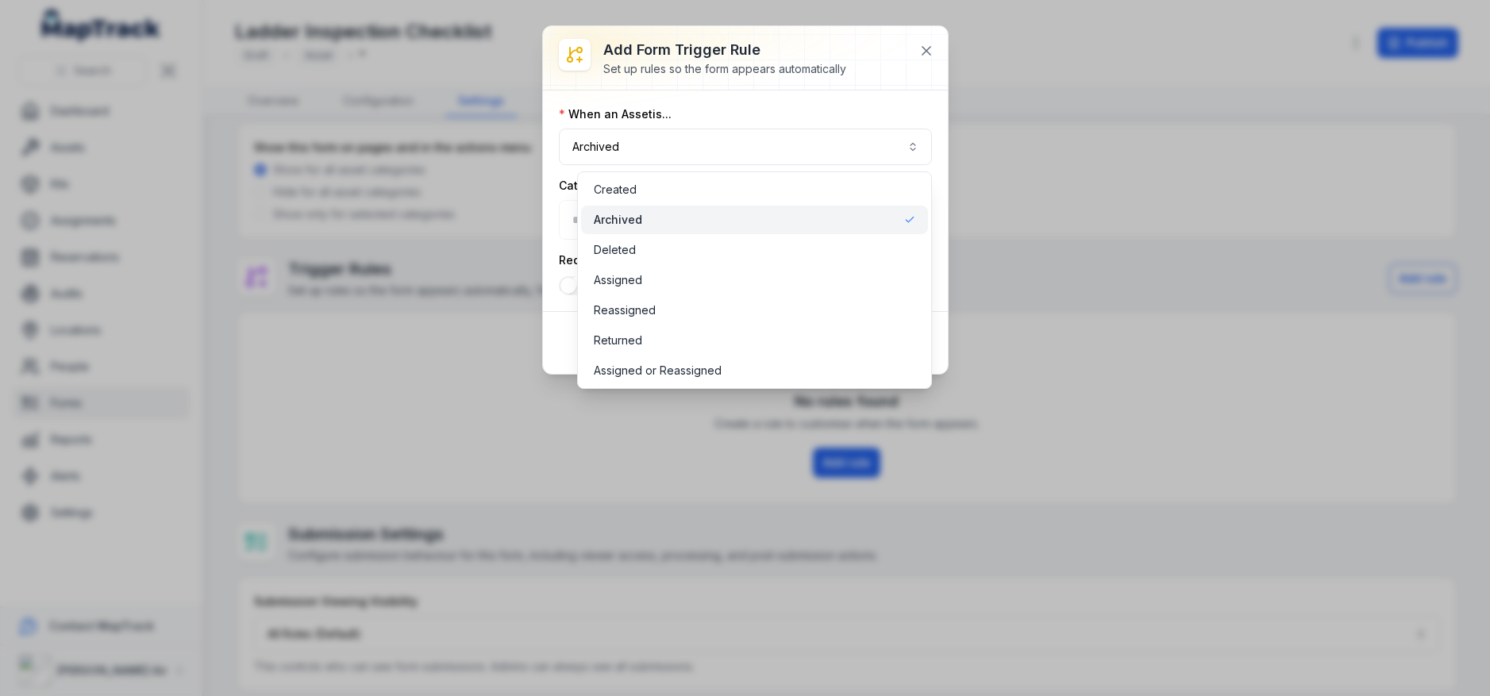
click at [810, 86] on div "Add form trigger rule Set up rules so the form appears automatically When an As…" at bounding box center [745, 200] width 405 height 348
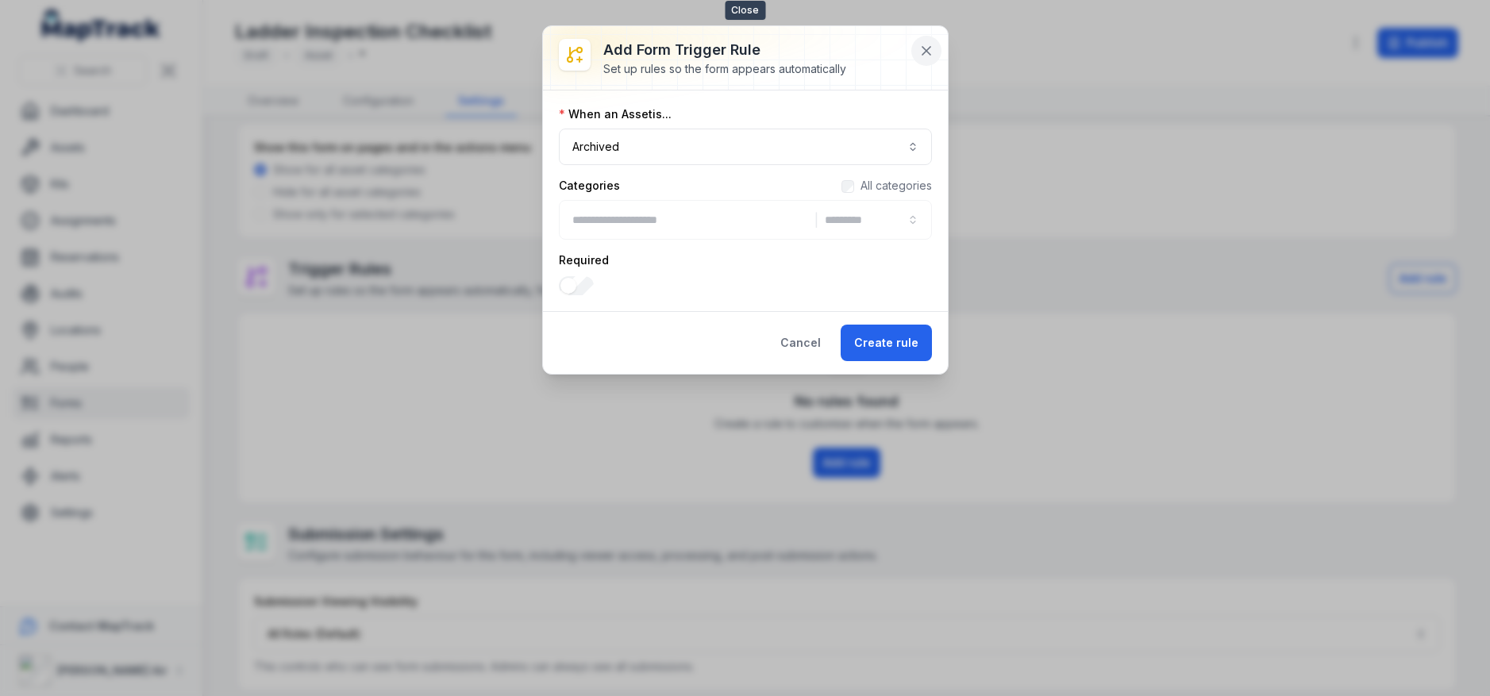
click at [921, 48] on icon at bounding box center [926, 51] width 16 height 16
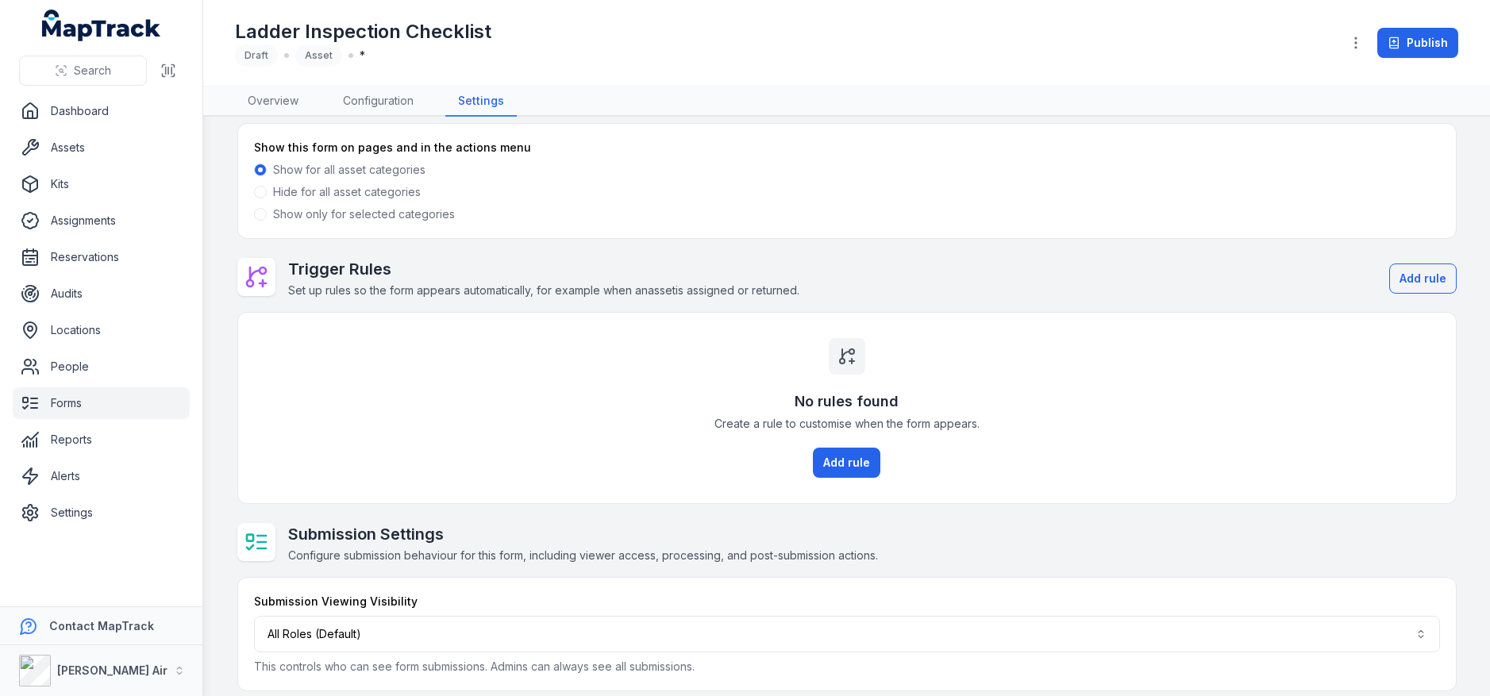
click at [263, 214] on span at bounding box center [260, 214] width 13 height 13
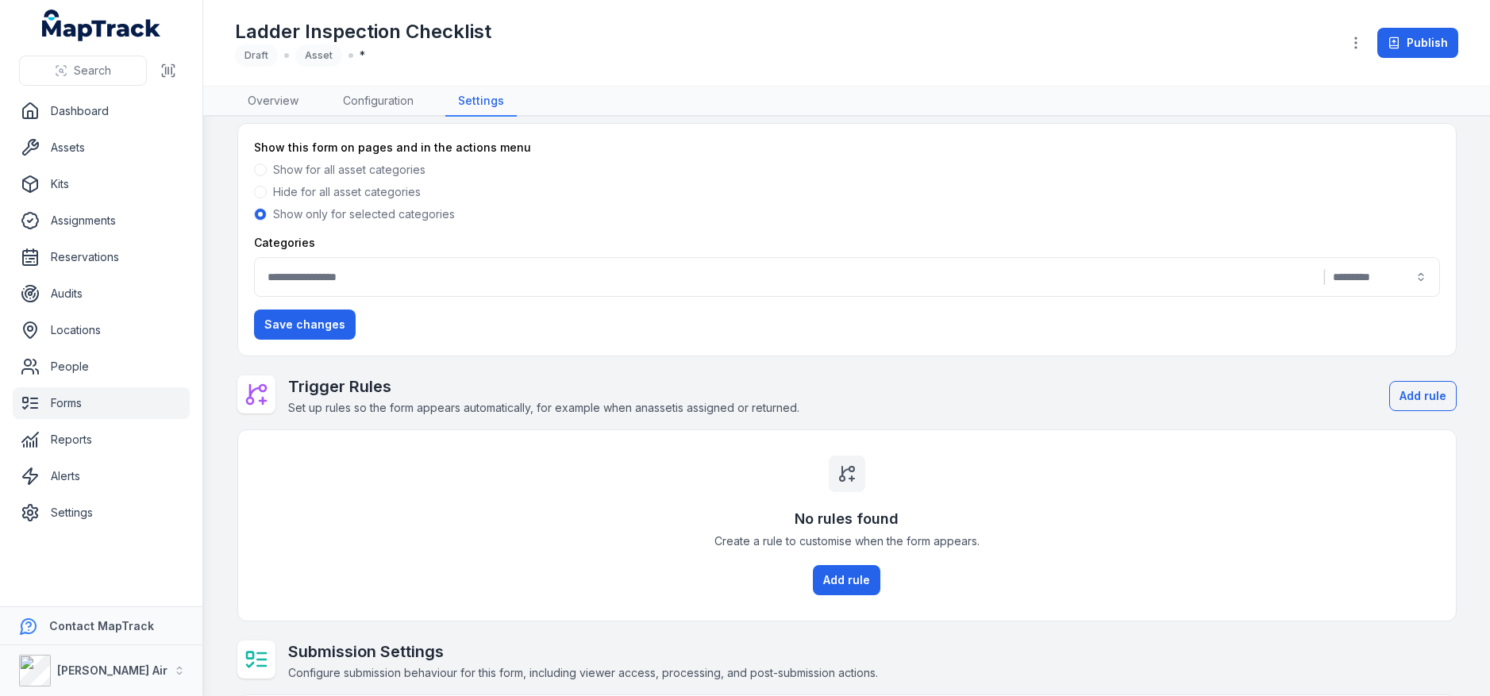
click at [375, 283] on button "|" at bounding box center [847, 277] width 1186 height 40
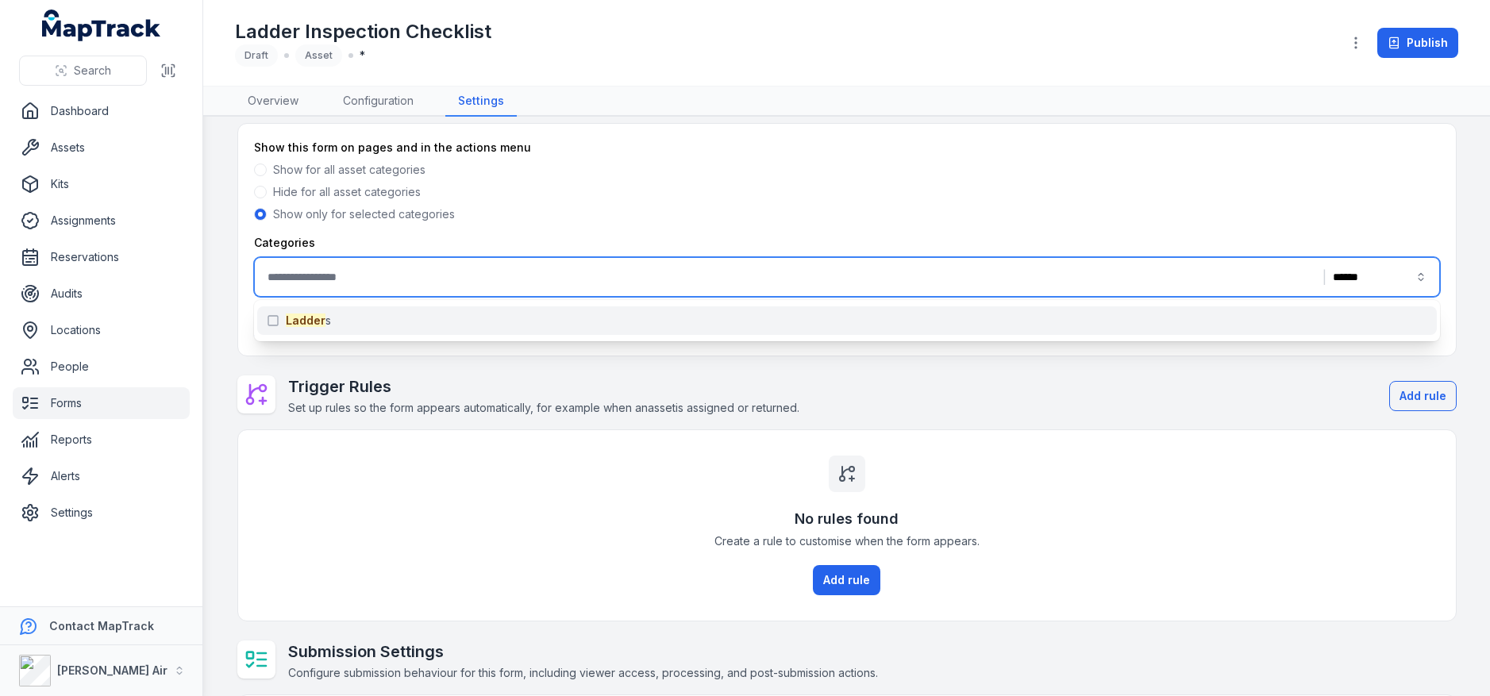
type input "******"
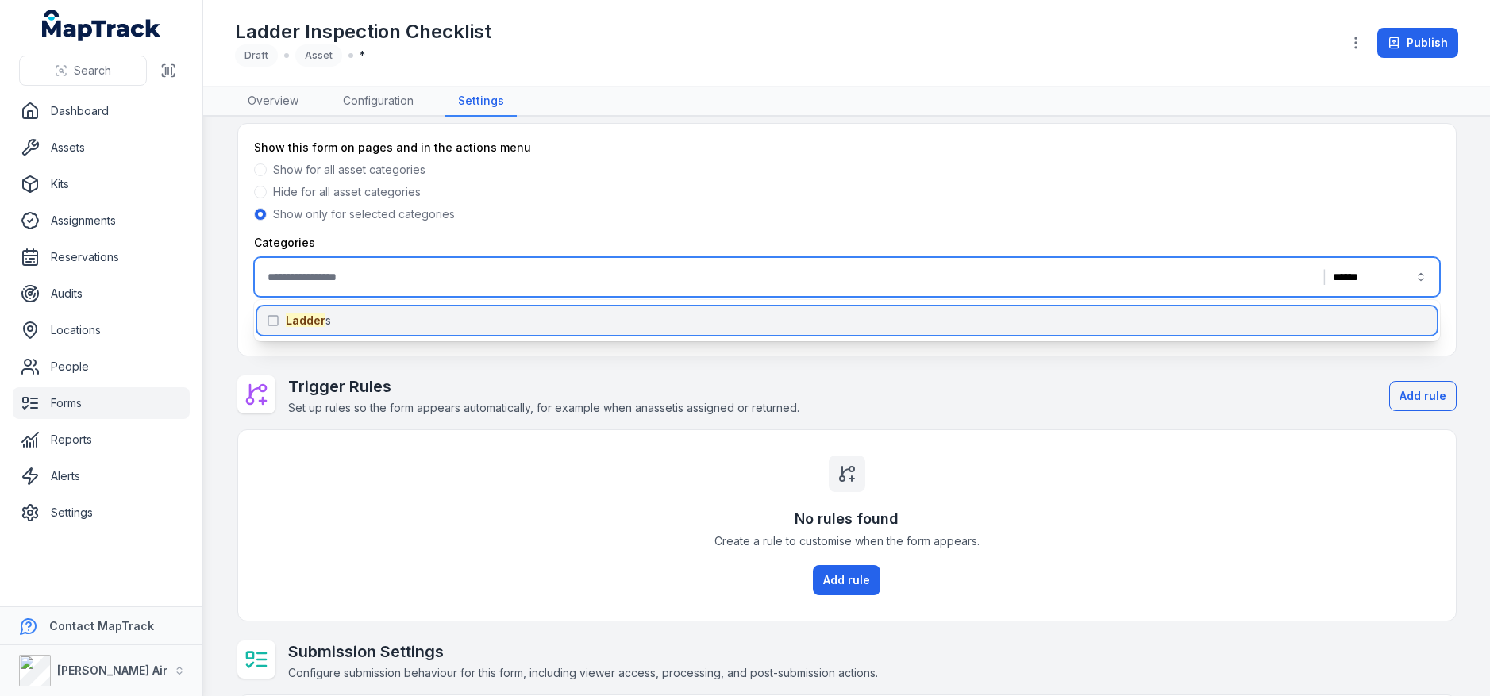
click at [368, 320] on div "Ladder s" at bounding box center [847, 320] width 1180 height 29
type input "*******"
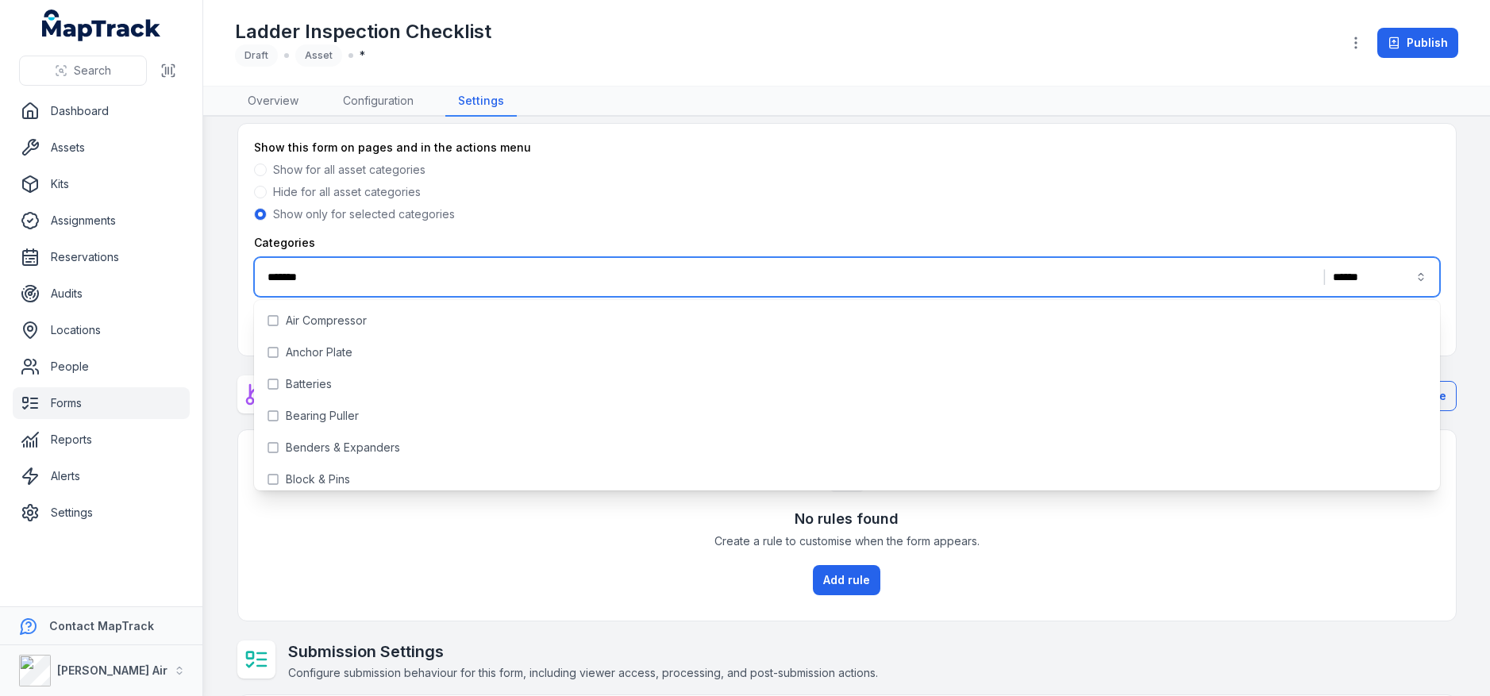
click at [364, 586] on div "No rules found Create a rule to customise when the form appears. Add rule" at bounding box center [847, 525] width 1218 height 191
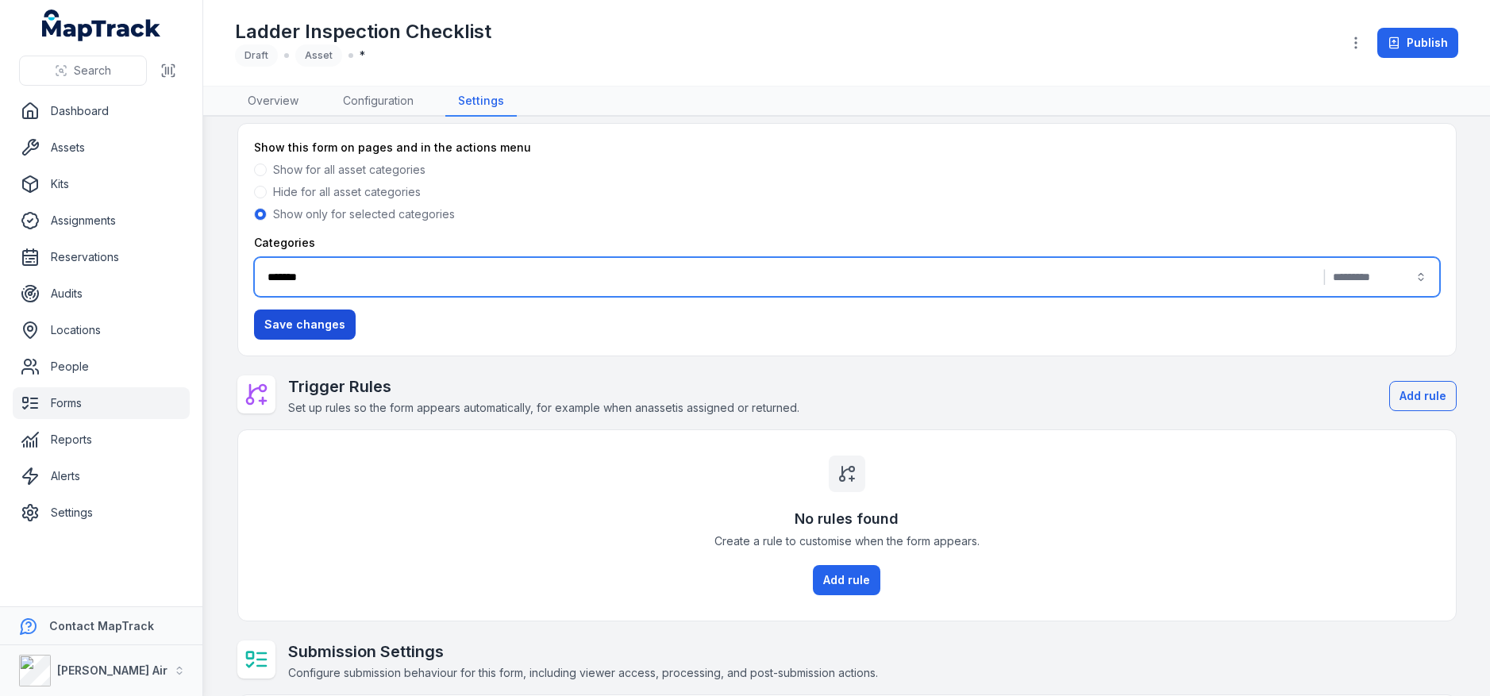
click at [297, 329] on button "Save changes" at bounding box center [305, 325] width 102 height 30
